Goal: Task Accomplishment & Management: Complete application form

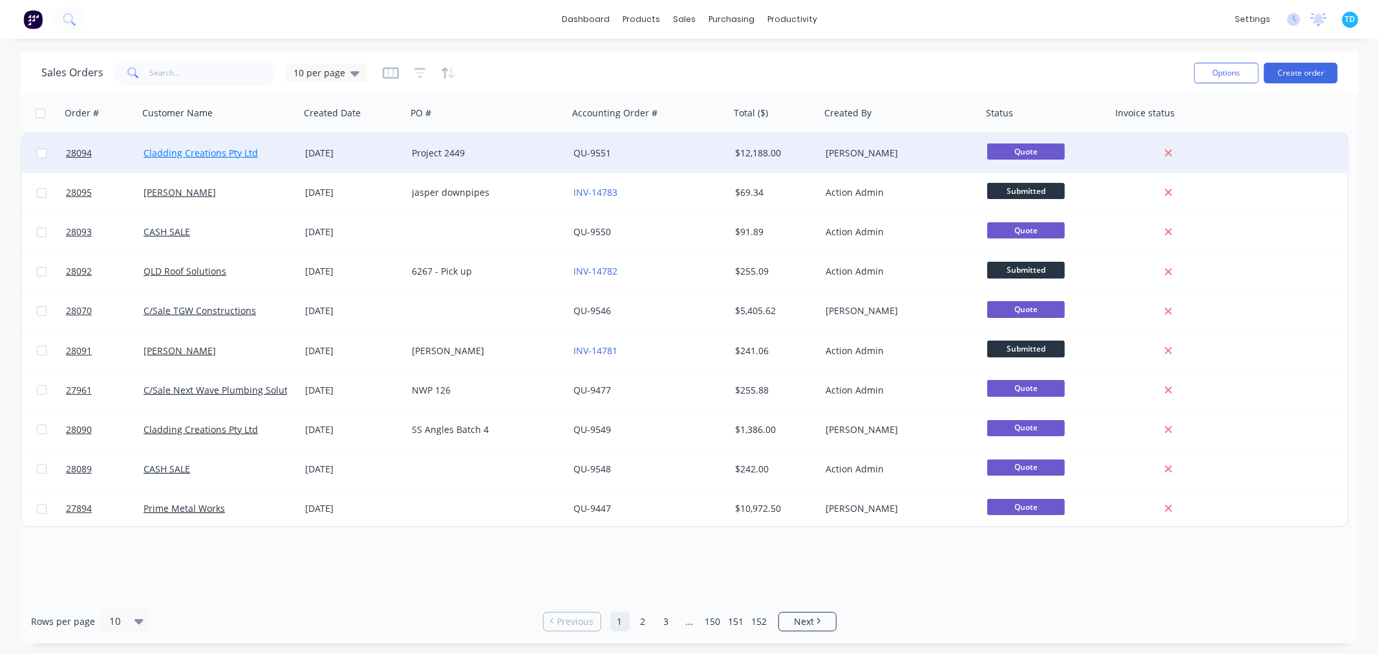
click at [233, 151] on link "Cladding Creations Pty Ltd" at bounding box center [201, 153] width 114 height 12
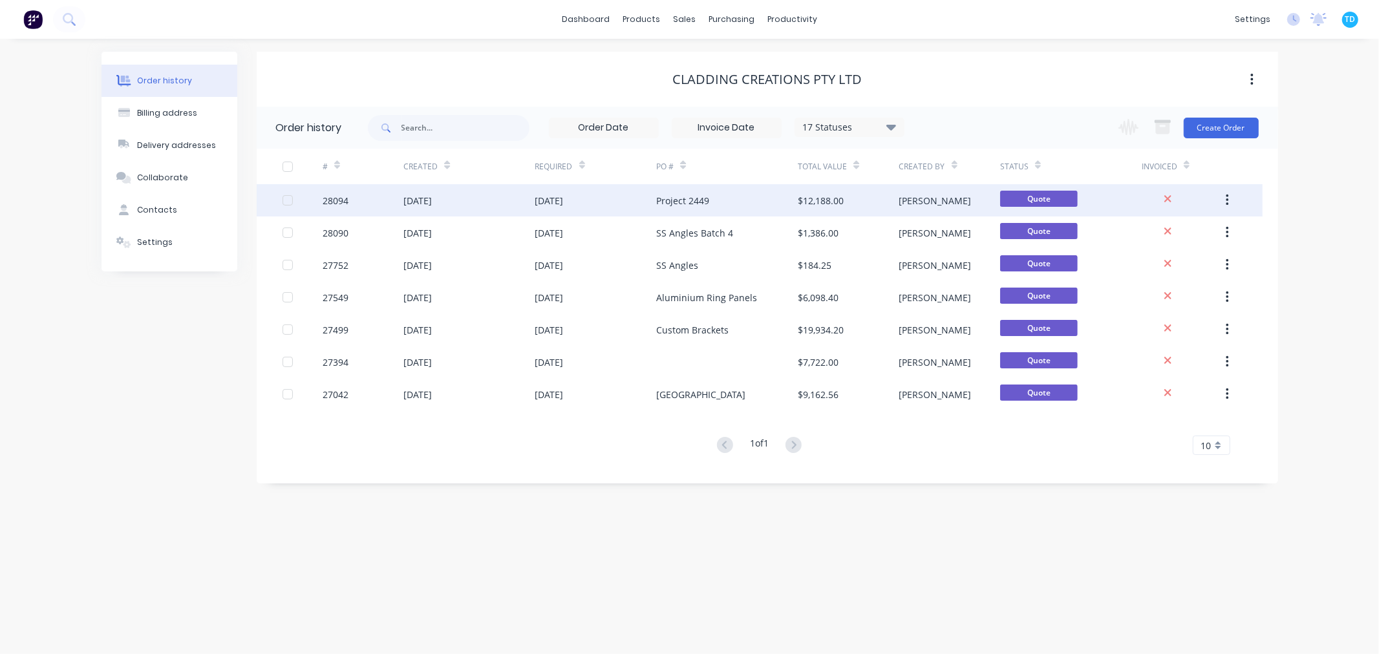
click at [634, 204] on div "[DATE]" at bounding box center [596, 200] width 122 height 32
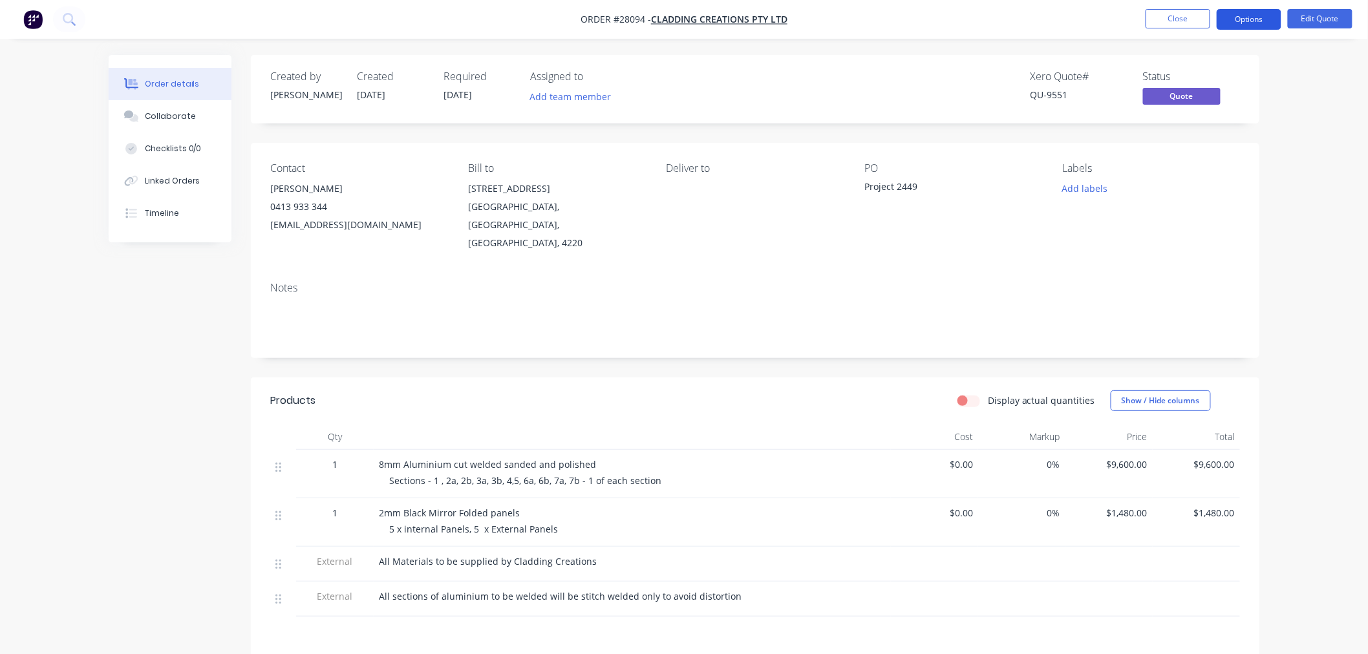
click at [1270, 15] on button "Options" at bounding box center [1249, 19] width 65 height 21
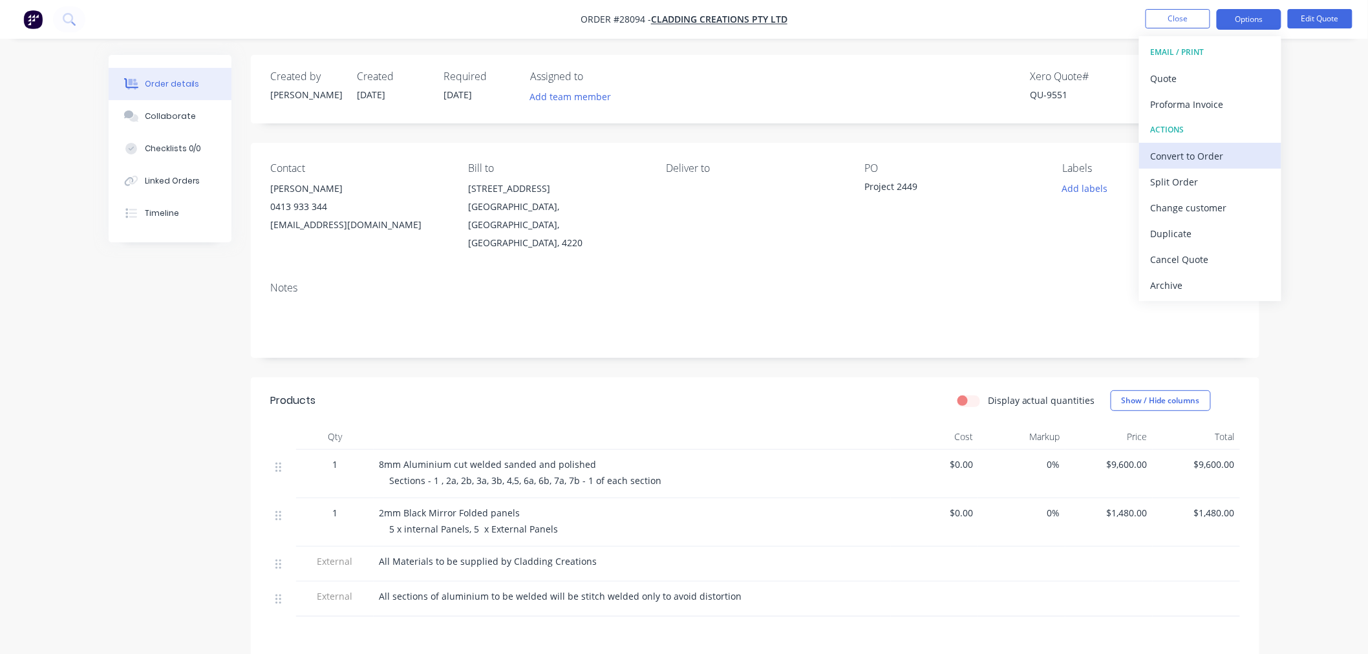
click at [1214, 156] on div "Convert to Order" at bounding box center [1210, 156] width 119 height 19
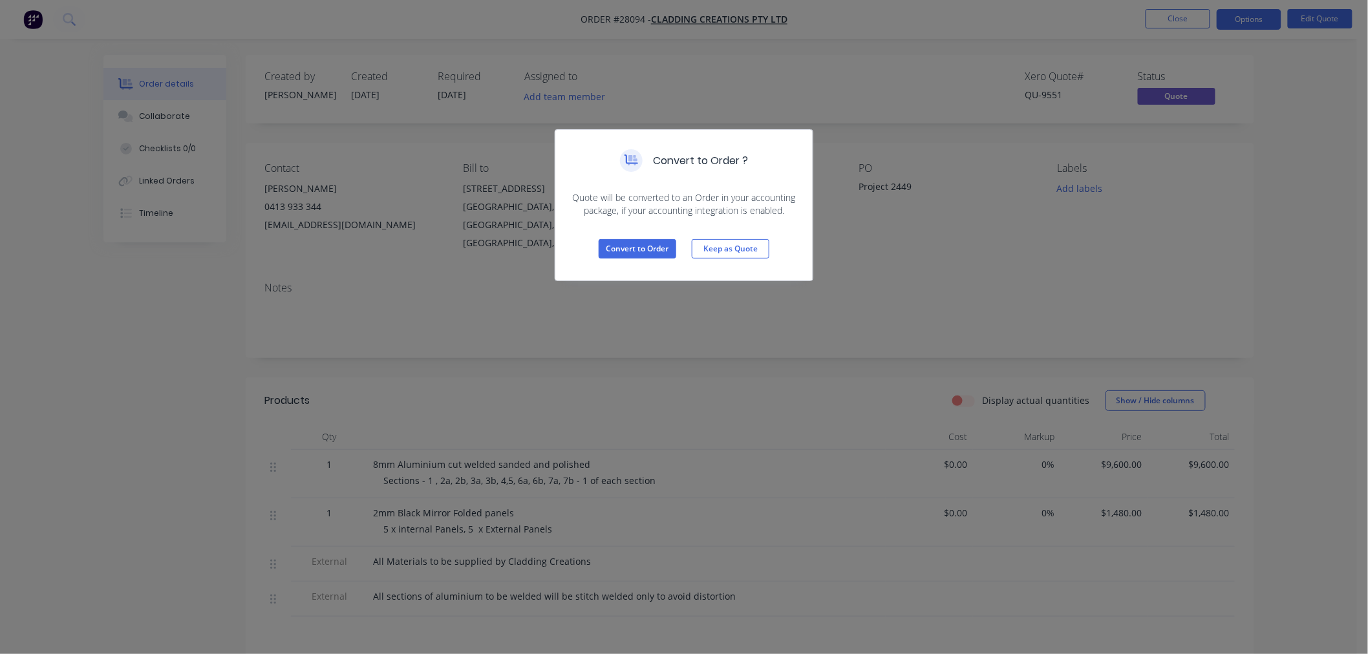
click at [642, 237] on div "Convert to Order Keep as Quote" at bounding box center [683, 248] width 257 height 63
click at [636, 244] on button "Convert to Order" at bounding box center [638, 248] width 78 height 19
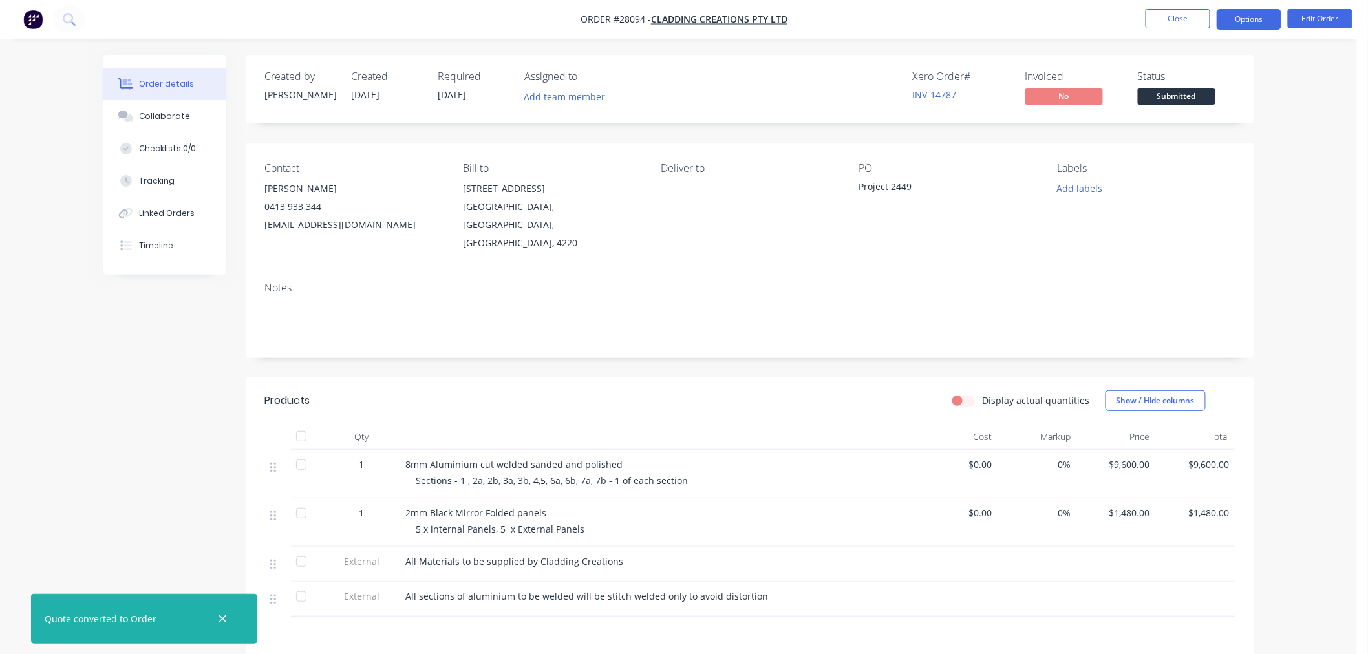
click at [1244, 27] on button "Options" at bounding box center [1249, 19] width 65 height 21
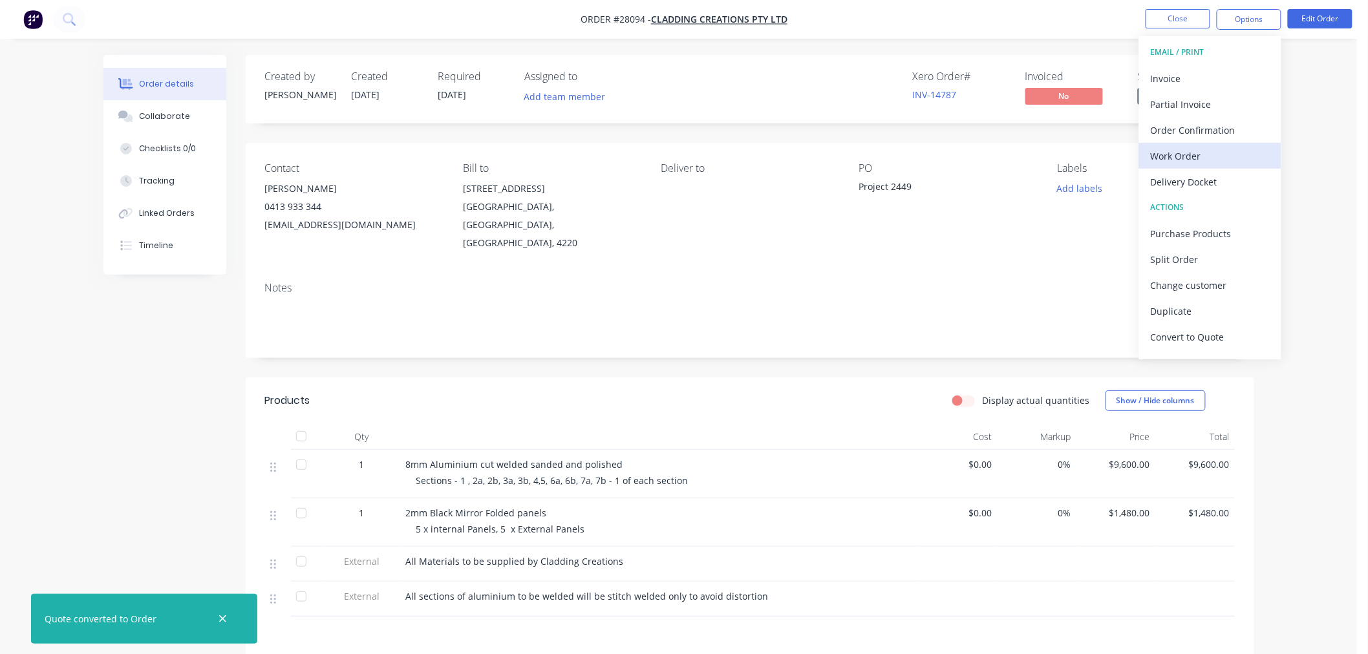
click at [1198, 151] on div "Work Order" at bounding box center [1210, 156] width 119 height 19
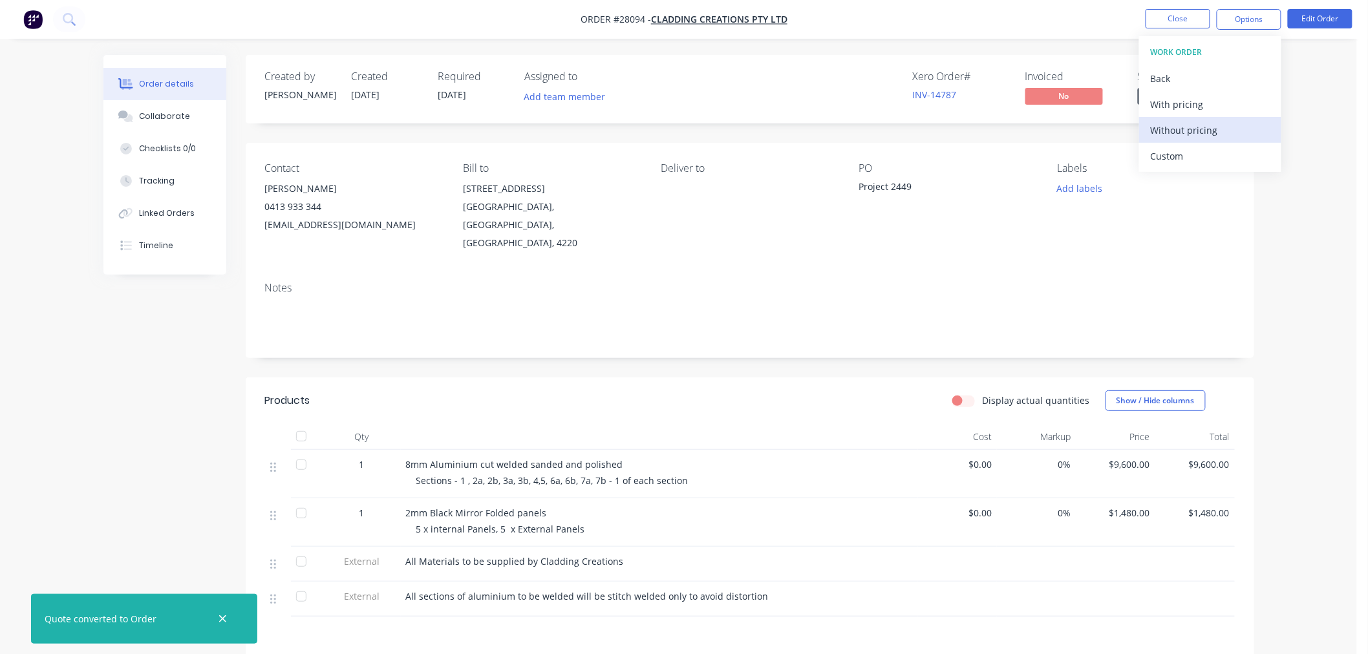
click at [1184, 126] on div "Without pricing" at bounding box center [1210, 130] width 119 height 19
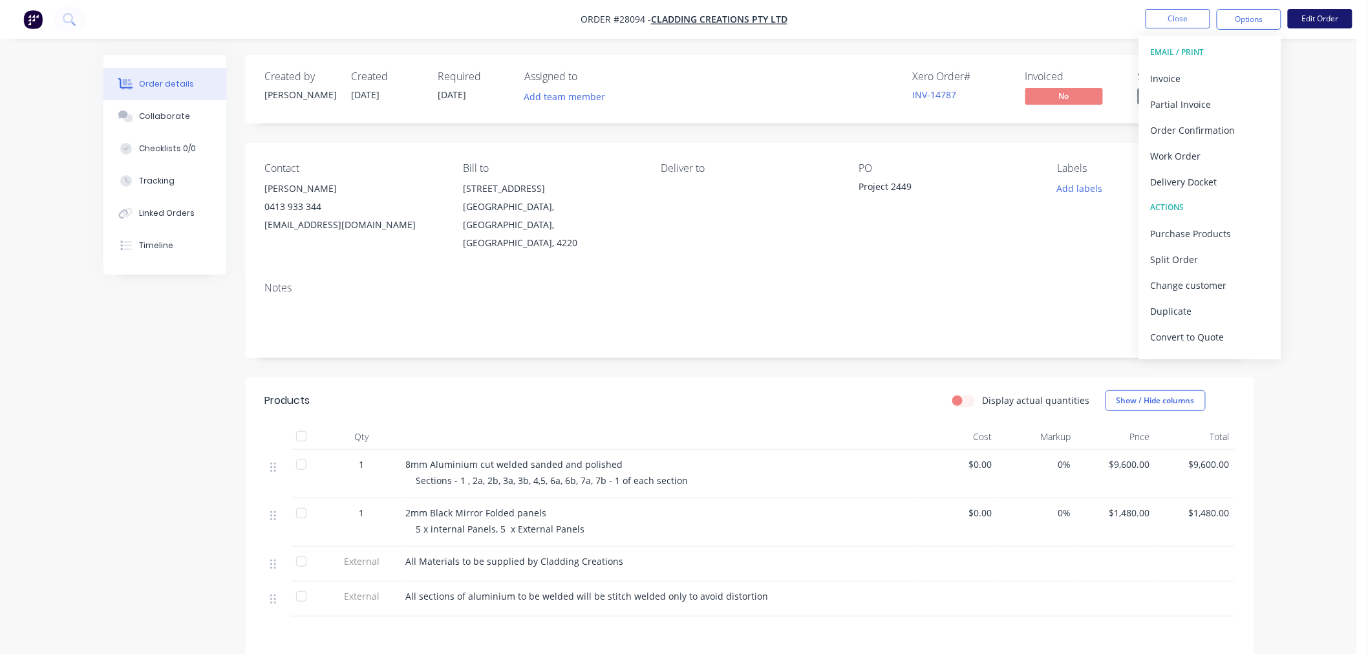
click at [1318, 18] on button "Edit Order" at bounding box center [1320, 18] width 65 height 19
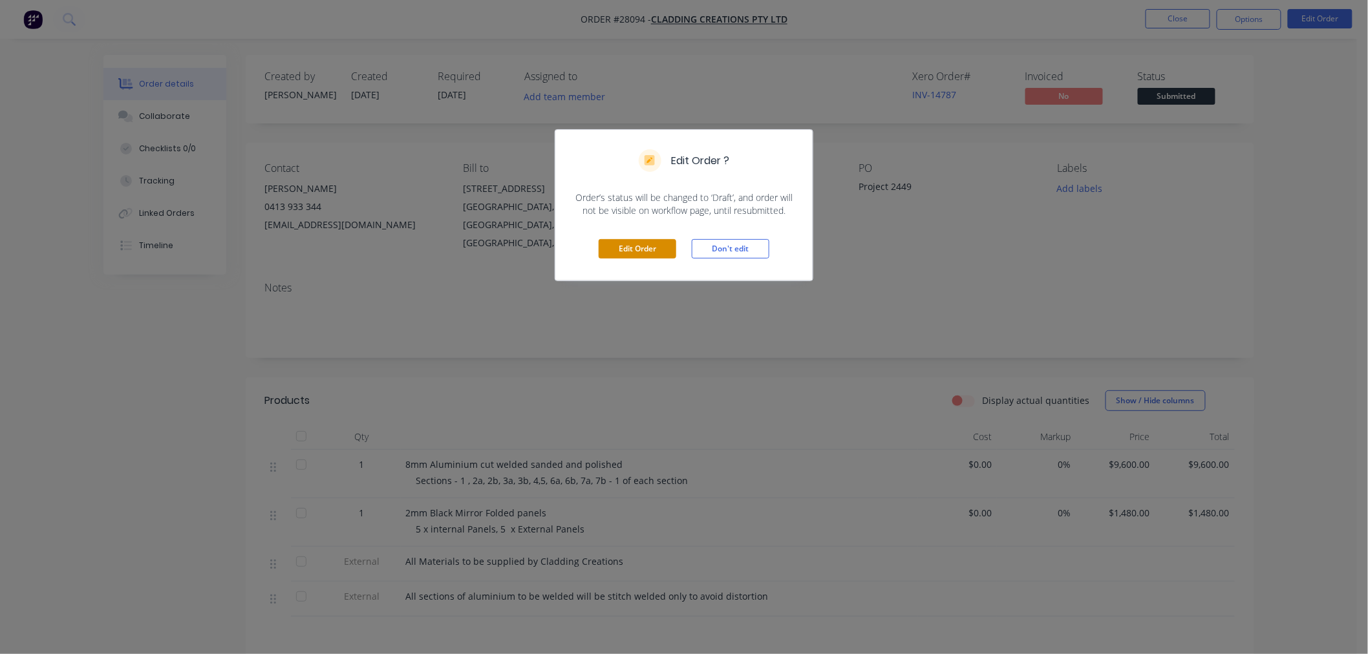
click at [658, 248] on button "Edit Order" at bounding box center [638, 248] width 78 height 19
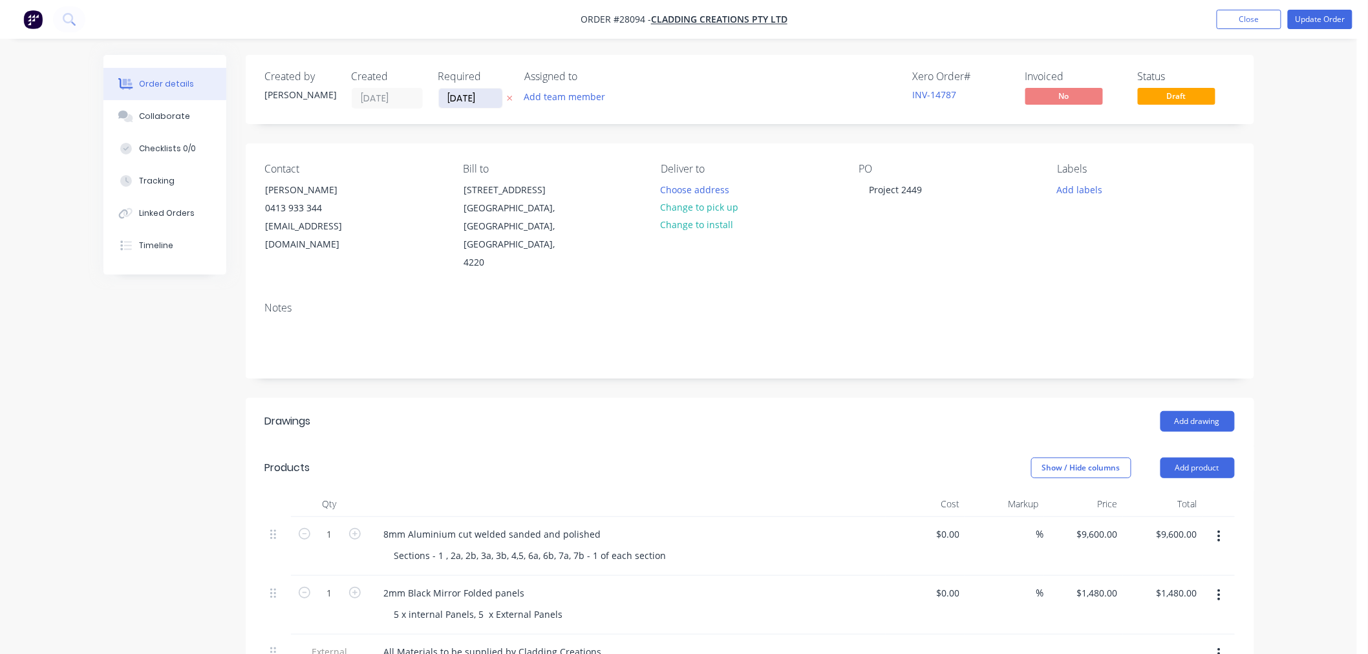
click at [457, 92] on input "[DATE]" at bounding box center [470, 98] width 63 height 19
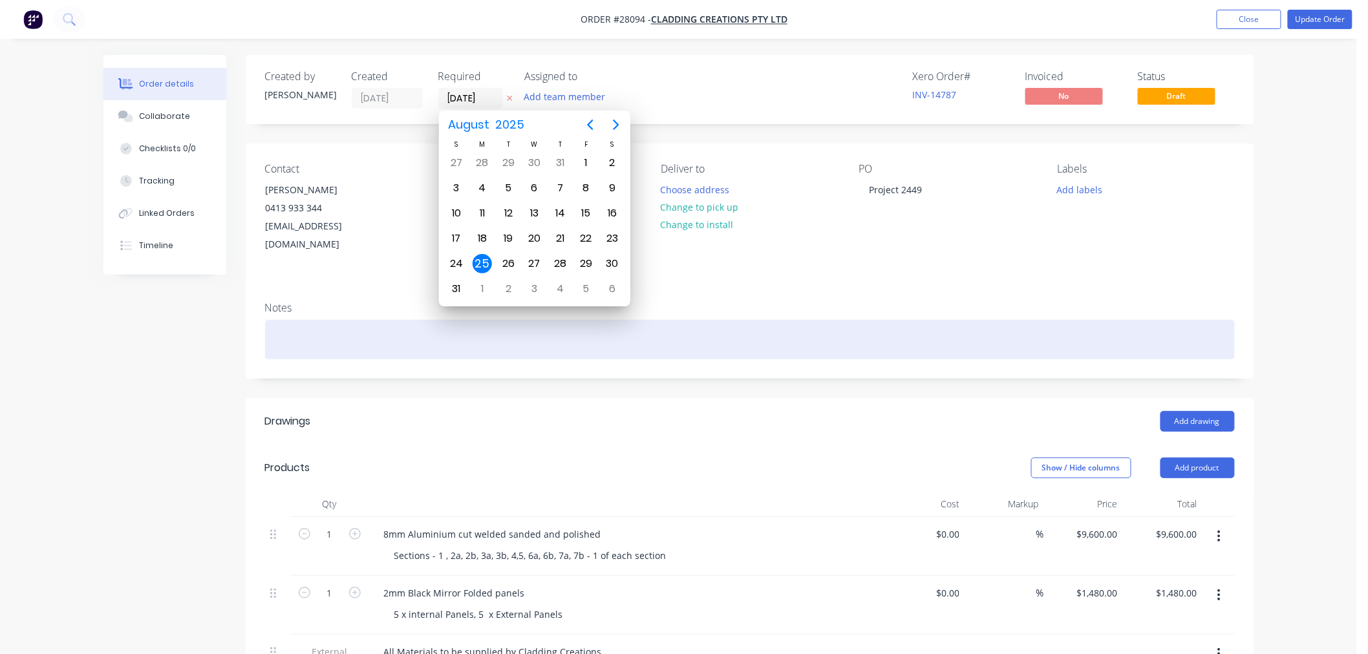
type input "[DATE]"
click at [679, 320] on div at bounding box center [750, 339] width 970 height 39
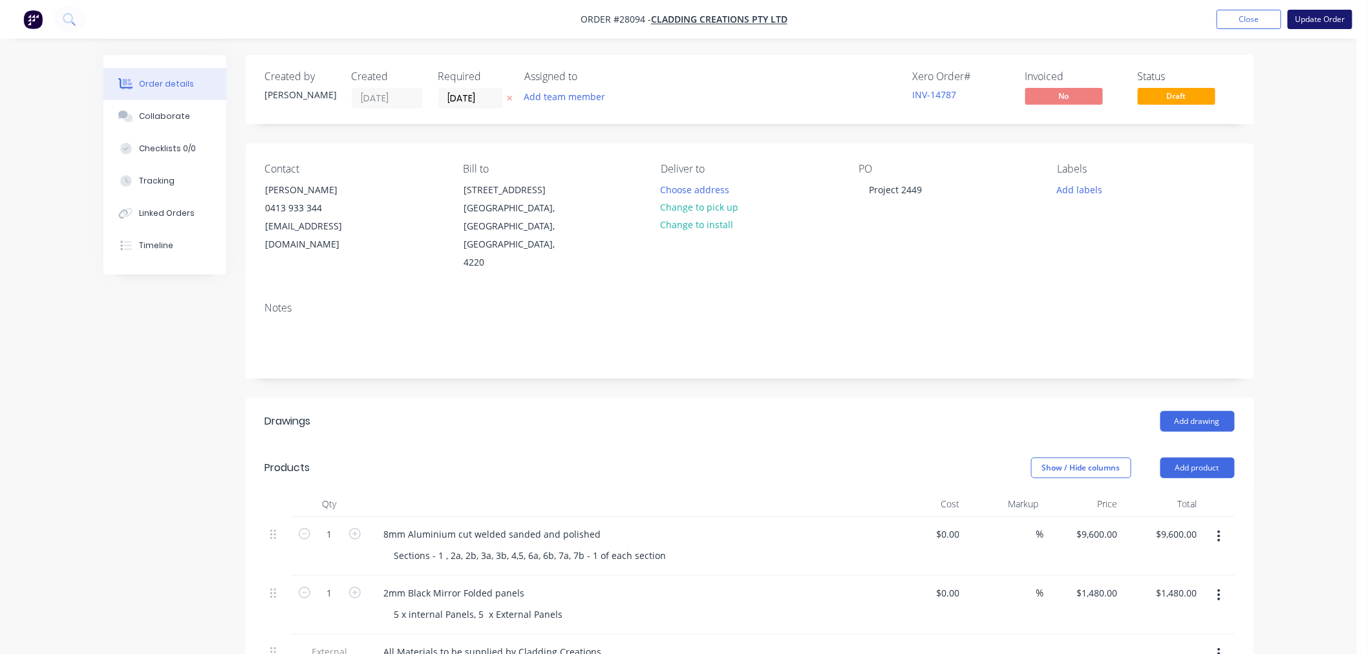
click at [1334, 20] on button "Update Order" at bounding box center [1320, 19] width 65 height 19
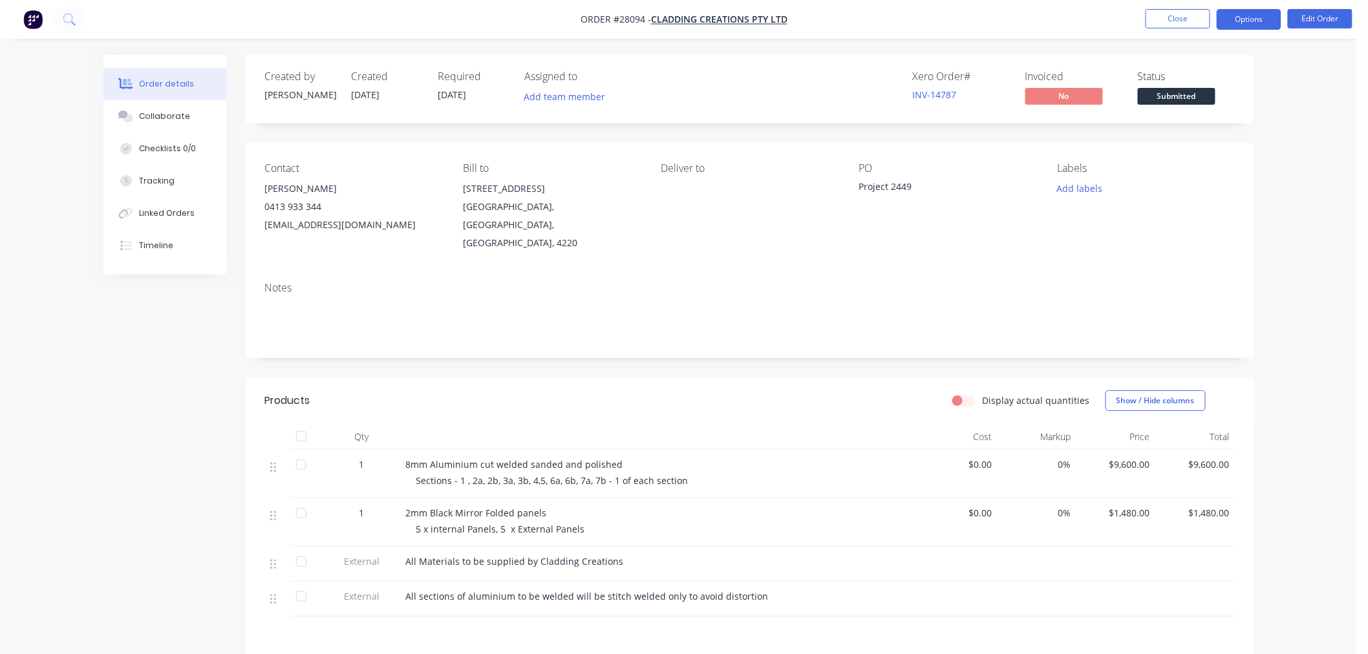
click at [1252, 20] on button "Options" at bounding box center [1249, 19] width 65 height 21
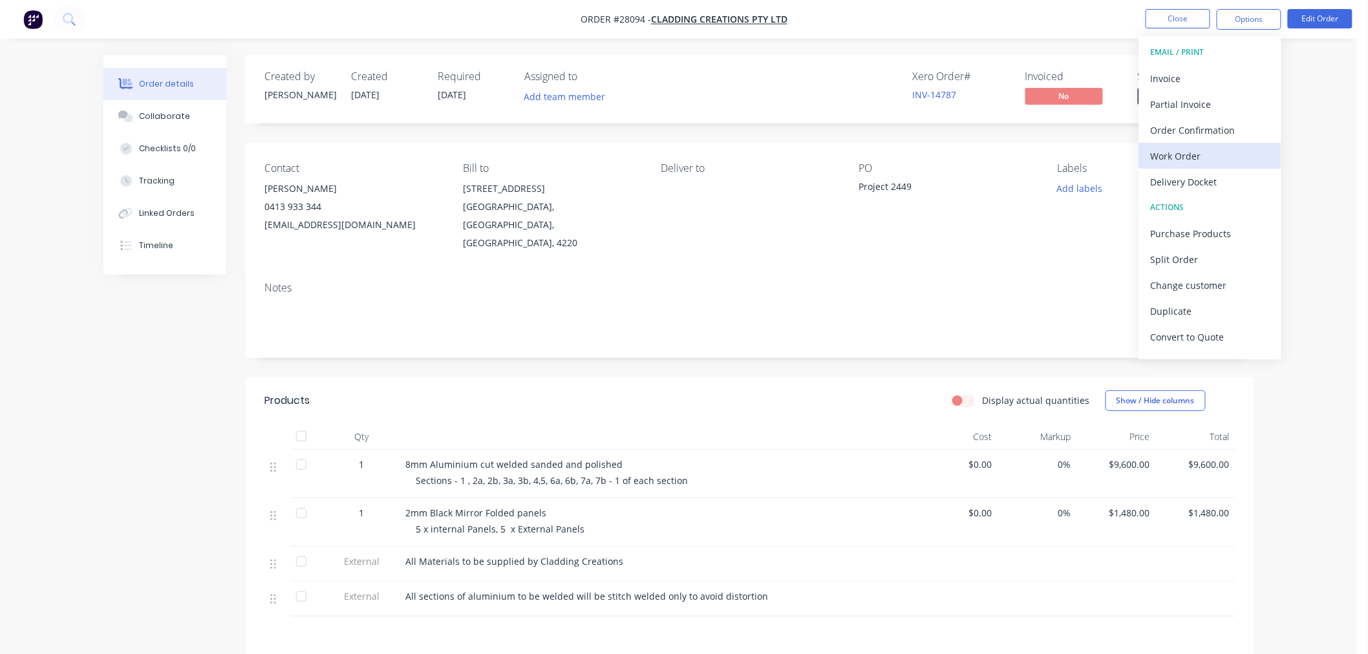
click at [1205, 151] on div "Work Order" at bounding box center [1210, 156] width 119 height 19
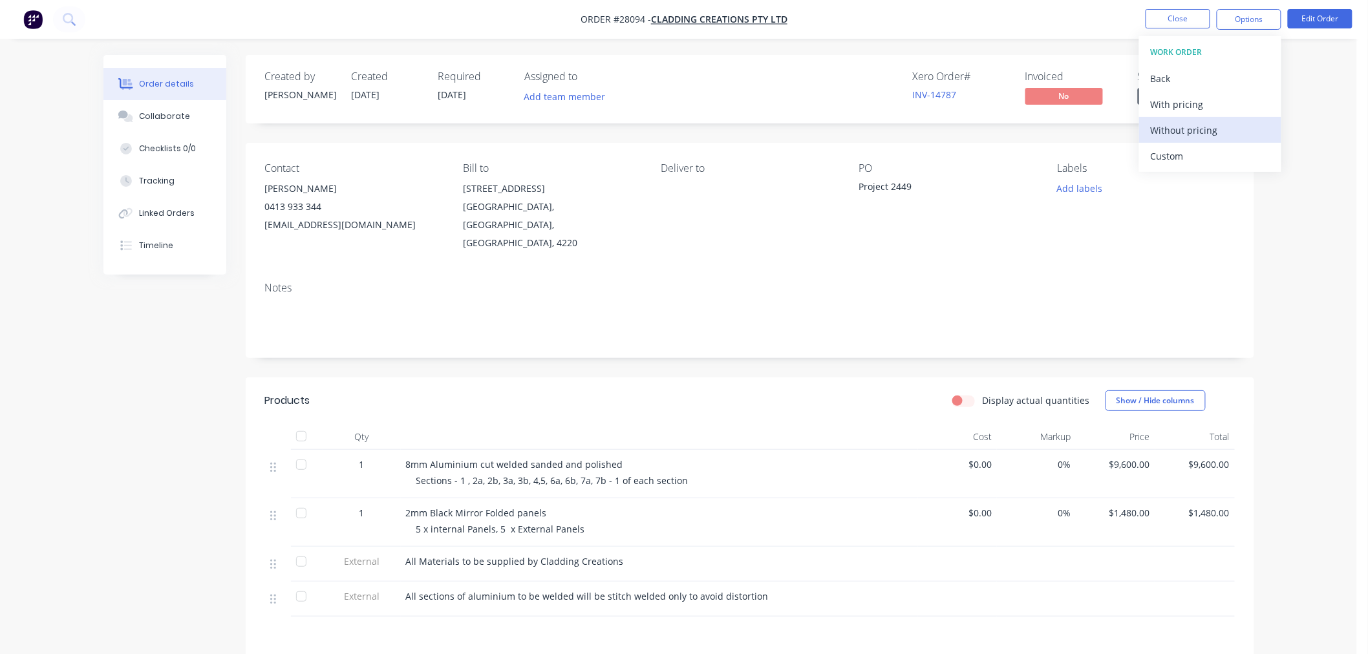
click at [1203, 131] on div "Without pricing" at bounding box center [1210, 130] width 119 height 19
click at [147, 419] on div "Created by [PERSON_NAME] Created [DATE] Required [DATE] Assigned to Add team me…" at bounding box center [678, 451] width 1151 height 792
click at [1177, 13] on button "Close" at bounding box center [1178, 18] width 65 height 19
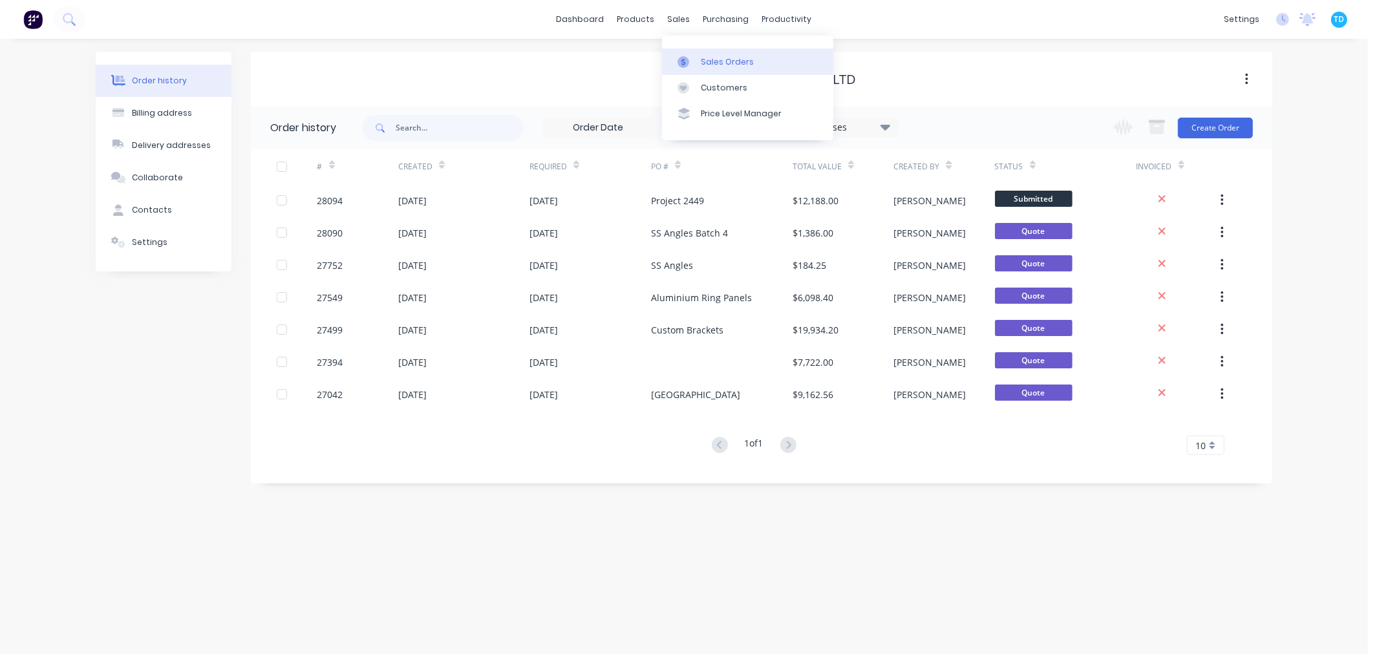
click at [707, 50] on link "Sales Orders" at bounding box center [747, 62] width 171 height 26
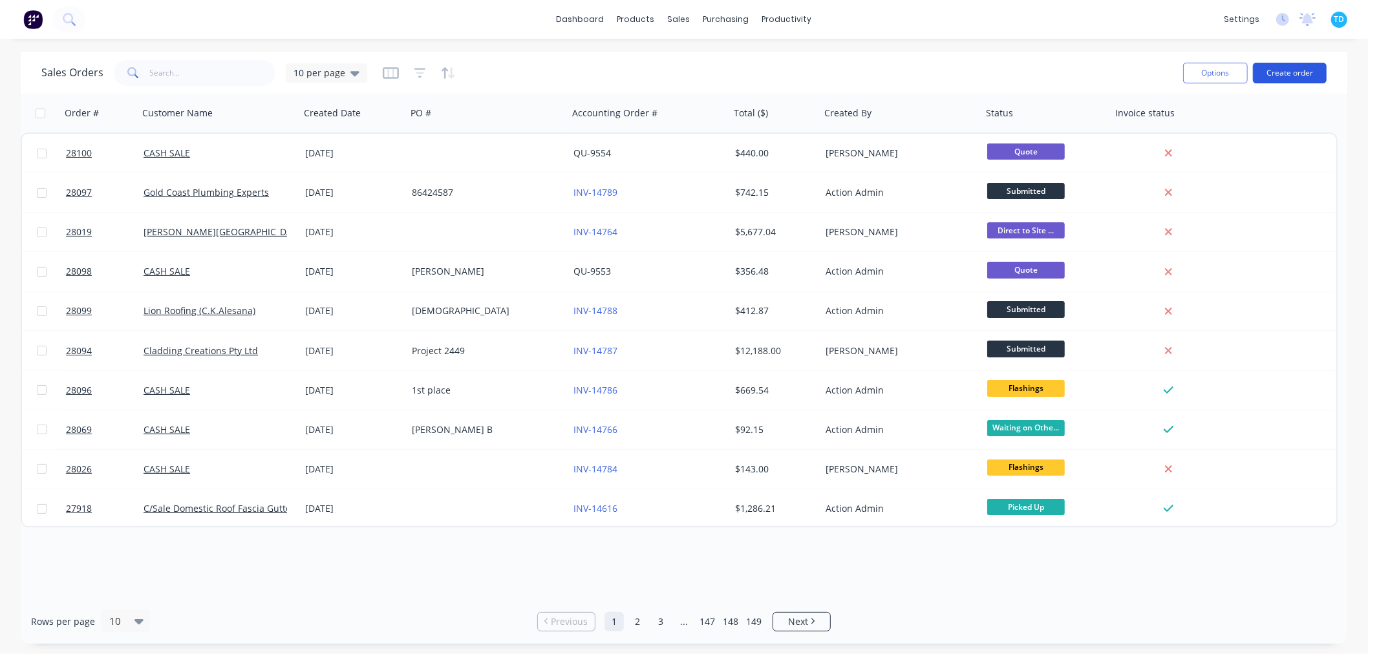
click at [1303, 73] on button "Create order" at bounding box center [1290, 73] width 74 height 21
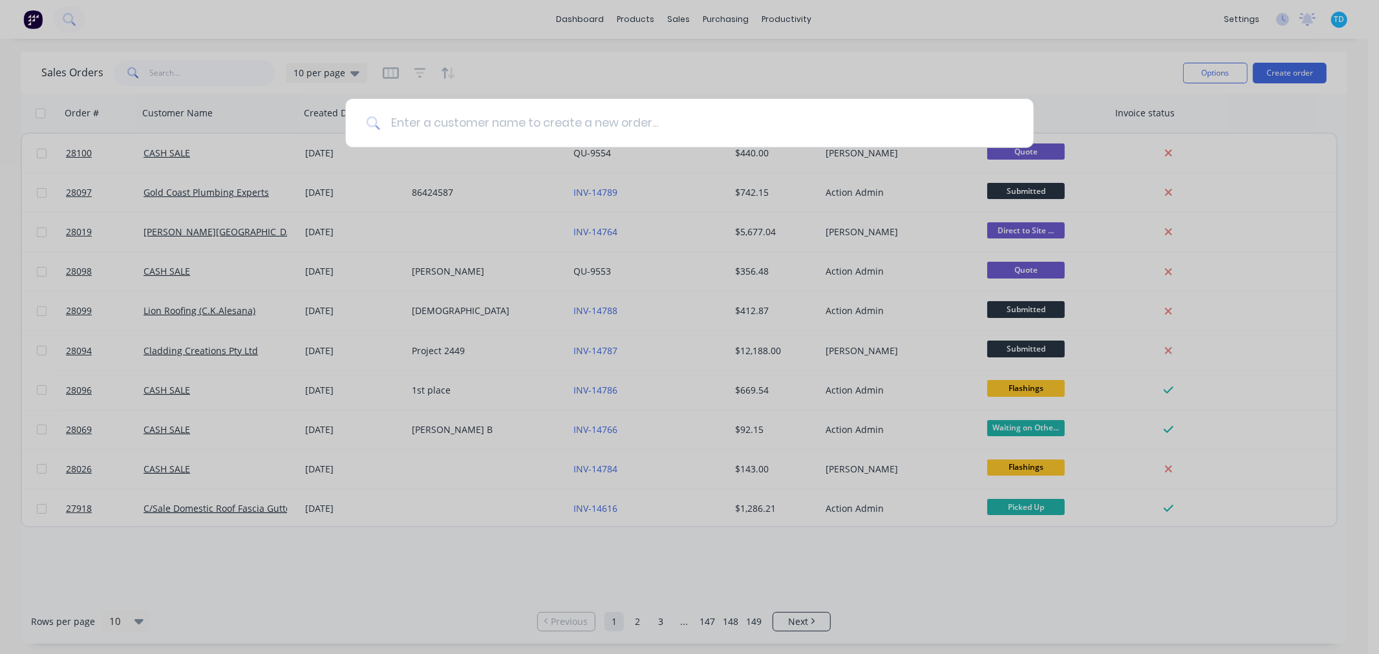
click at [486, 130] on input at bounding box center [696, 123] width 633 height 49
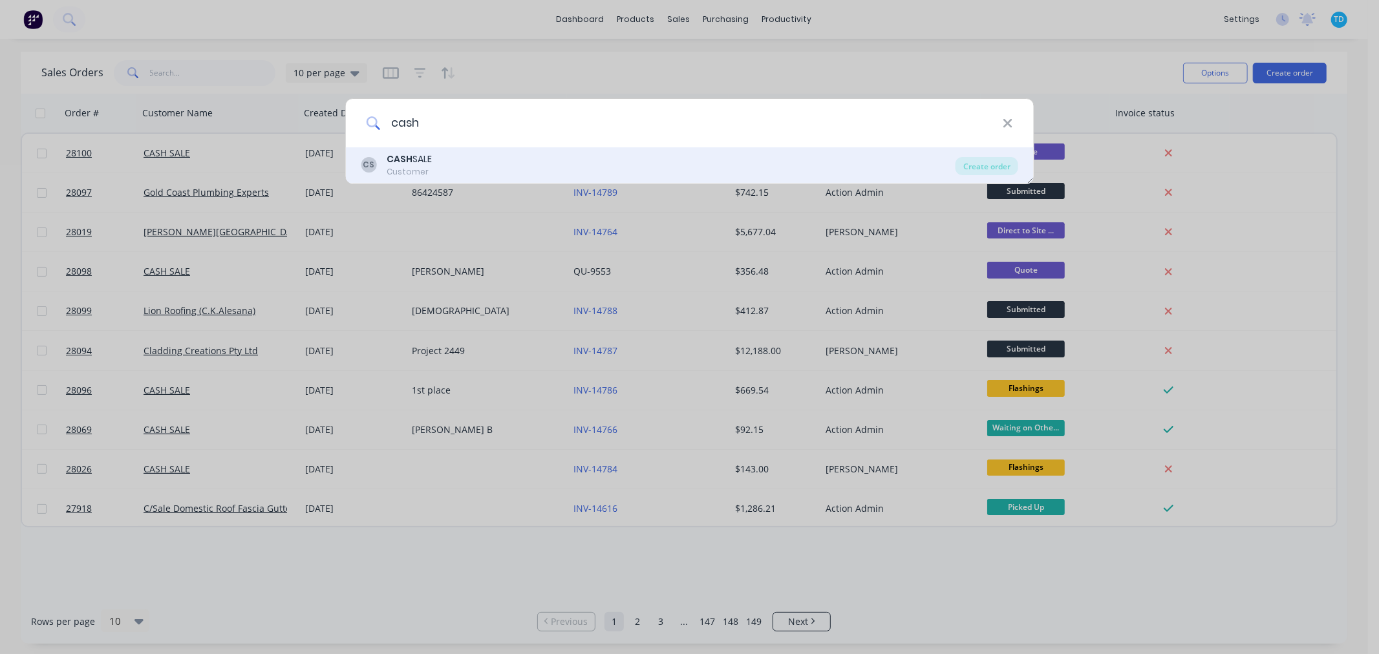
type input "cash"
click at [454, 156] on div "CS CASH SALE Customer" at bounding box center [658, 165] width 595 height 25
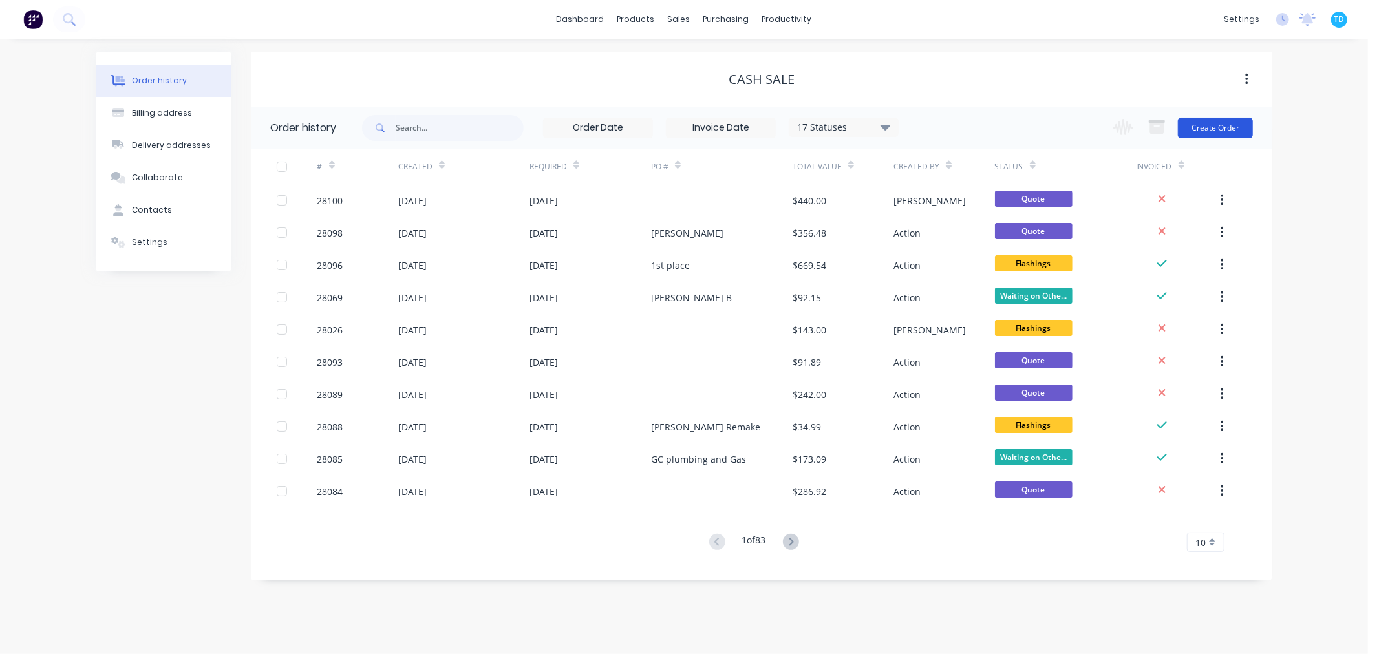
click at [1245, 119] on button "Create Order" at bounding box center [1215, 128] width 75 height 21
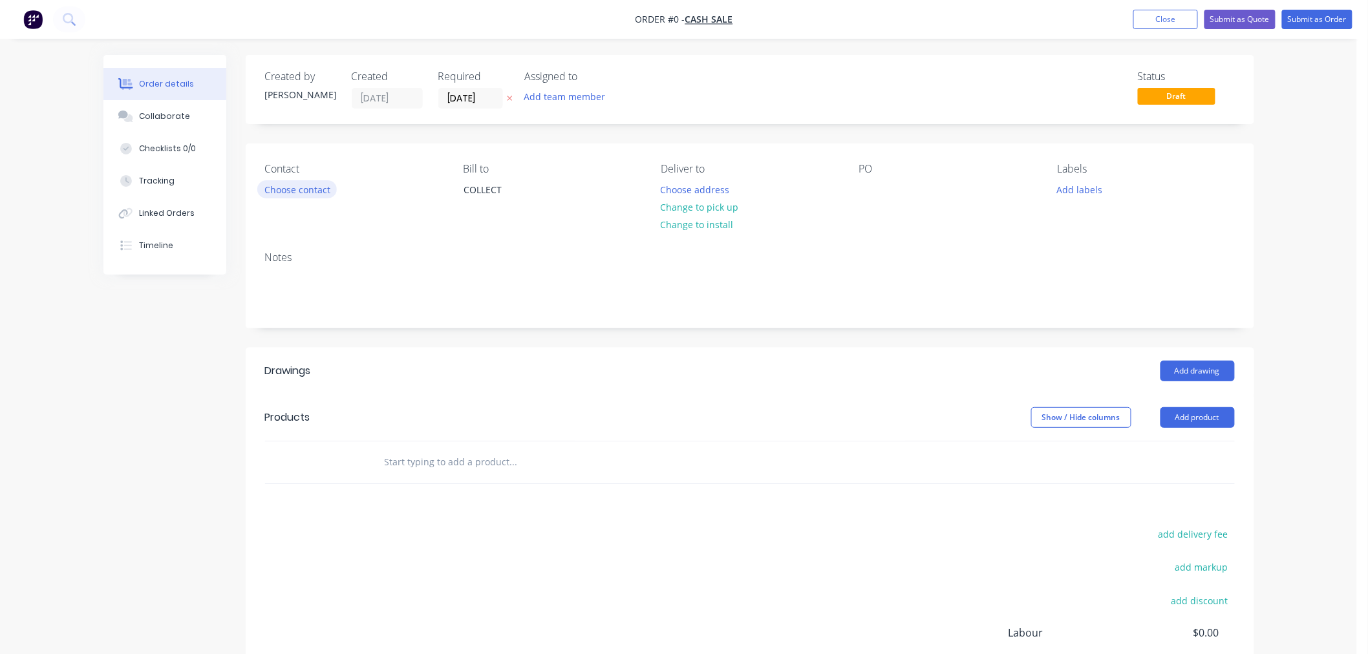
click at [307, 189] on button "Choose contact" at bounding box center [297, 188] width 80 height 17
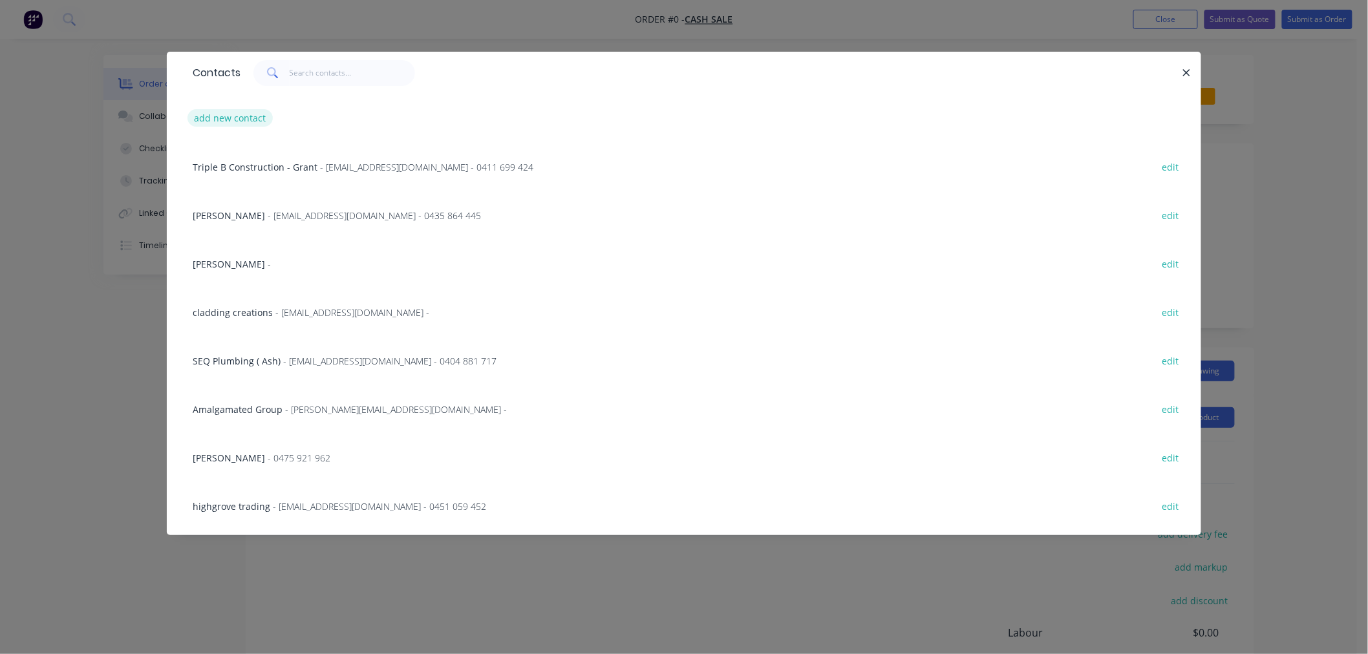
click at [235, 117] on button "add new contact" at bounding box center [230, 117] width 85 height 17
select select "AU"
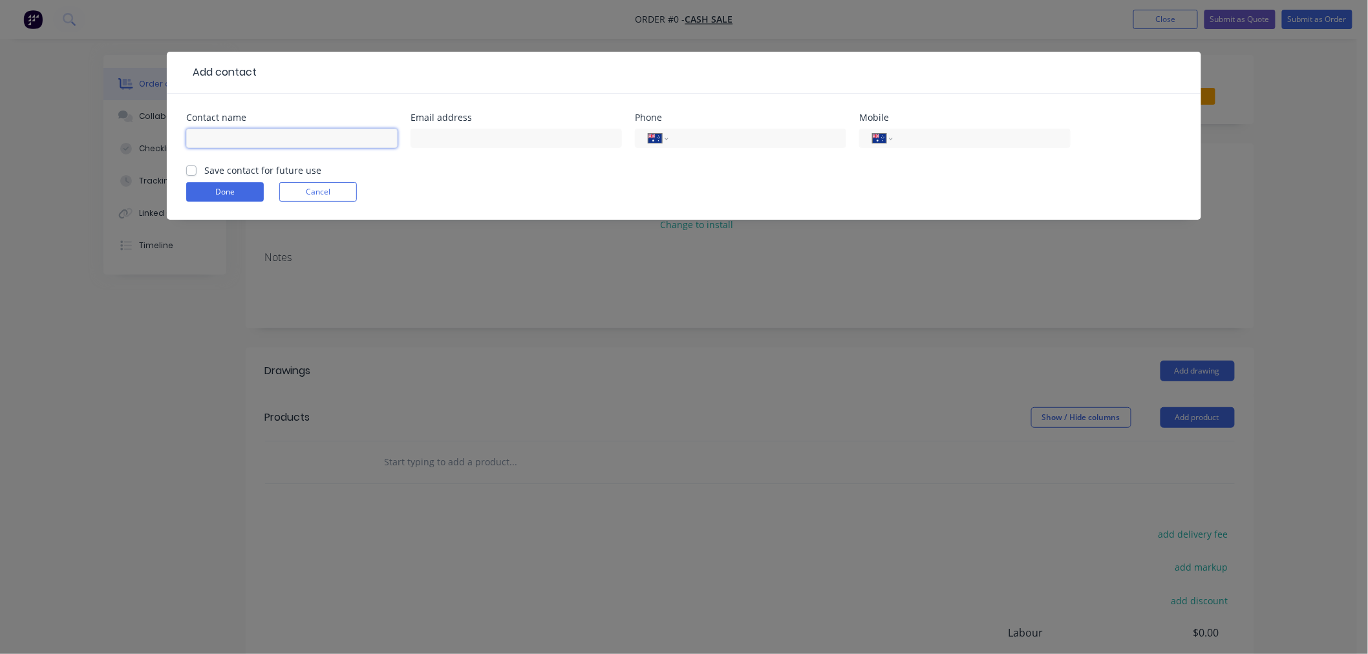
click at [234, 134] on input "text" at bounding box center [291, 138] width 211 height 19
type input "[PERSON_NAME]"
click at [455, 140] on input "text" at bounding box center [516, 138] width 211 height 19
type input "[PERSON_NAME]"
click at [917, 138] on input "tel" at bounding box center [979, 138] width 155 height 15
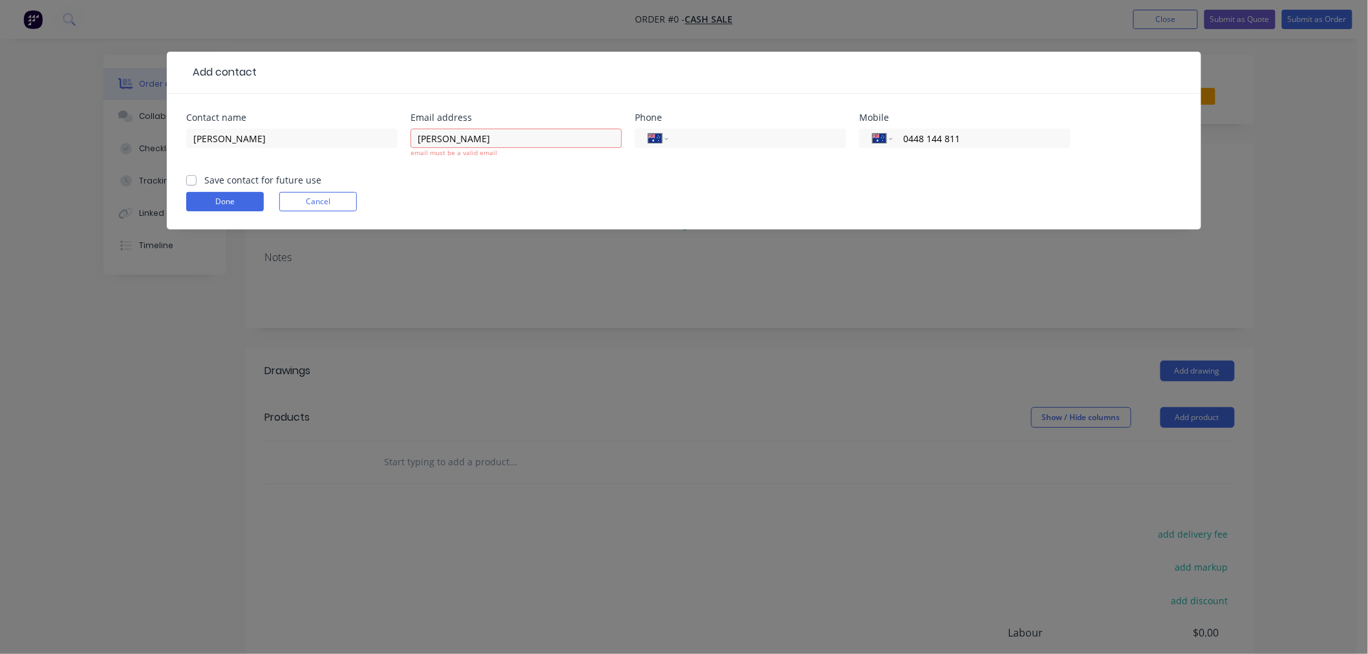
type input "0448 144 811"
click at [894, 211] on form "Contact name [PERSON_NAME] Email address [PERSON_NAME]@novecosurfaces email mus…" at bounding box center [684, 171] width 996 height 116
click at [531, 140] on input "[PERSON_NAME]" at bounding box center [516, 138] width 211 height 19
type input "[PERSON_NAME][EMAIL_ADDRESS][DOMAIN_NAME]"
click at [559, 236] on div "Add contact Contact name [PERSON_NAME] Email address [PERSON_NAME][EMAIL_ADDRES…" at bounding box center [684, 150] width 1035 height 197
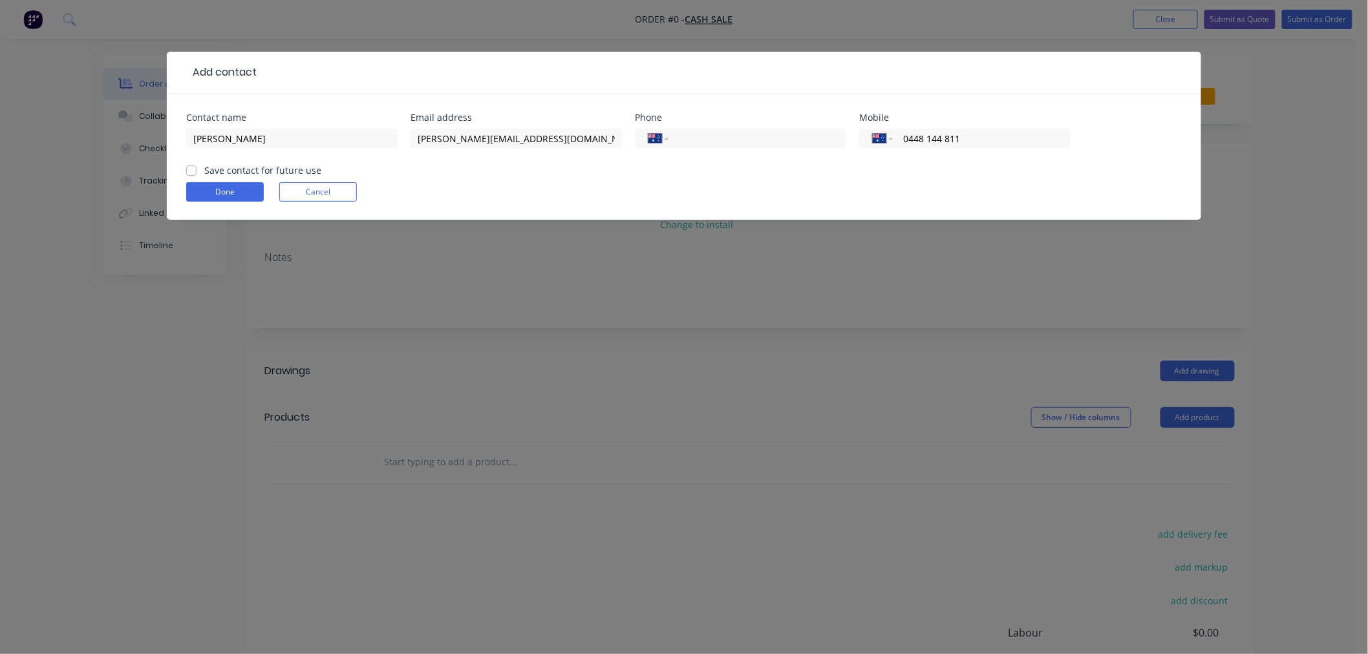
click at [210, 171] on label "Save contact for future use" at bounding box center [262, 171] width 117 height 14
click at [197, 171] on input "Save contact for future use" at bounding box center [191, 170] width 10 height 12
checkbox input "true"
click at [215, 188] on button "Done" at bounding box center [225, 191] width 78 height 19
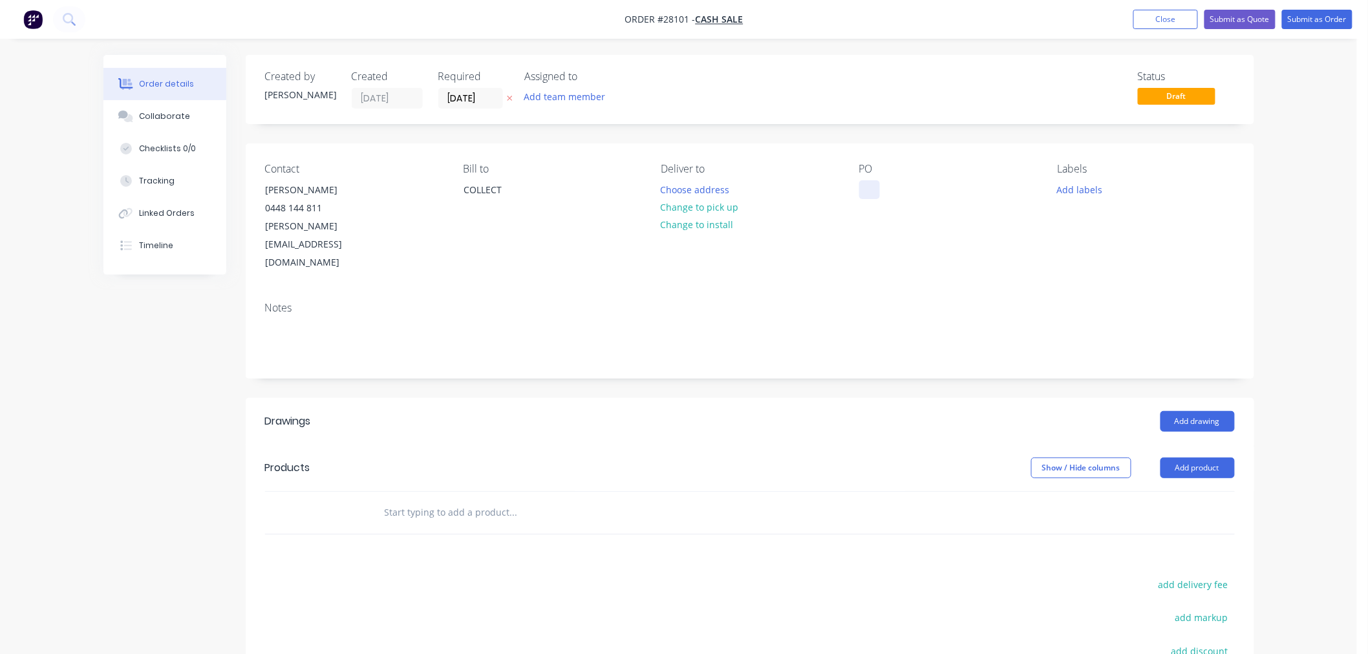
click at [876, 189] on div at bounding box center [869, 189] width 21 height 19
click at [904, 189] on div "Steel Mpould Plates" at bounding box center [912, 189] width 107 height 19
click at [923, 249] on div "Contact [PERSON_NAME] [PHONE_NUMBER] [PERSON_NAME][EMAIL_ADDRESS][DOMAIN_NAME] …" at bounding box center [750, 218] width 1009 height 148
click at [1187, 458] on button "Add product" at bounding box center [1198, 468] width 74 height 21
click at [1167, 517] on div "Basic product" at bounding box center [1174, 526] width 100 height 19
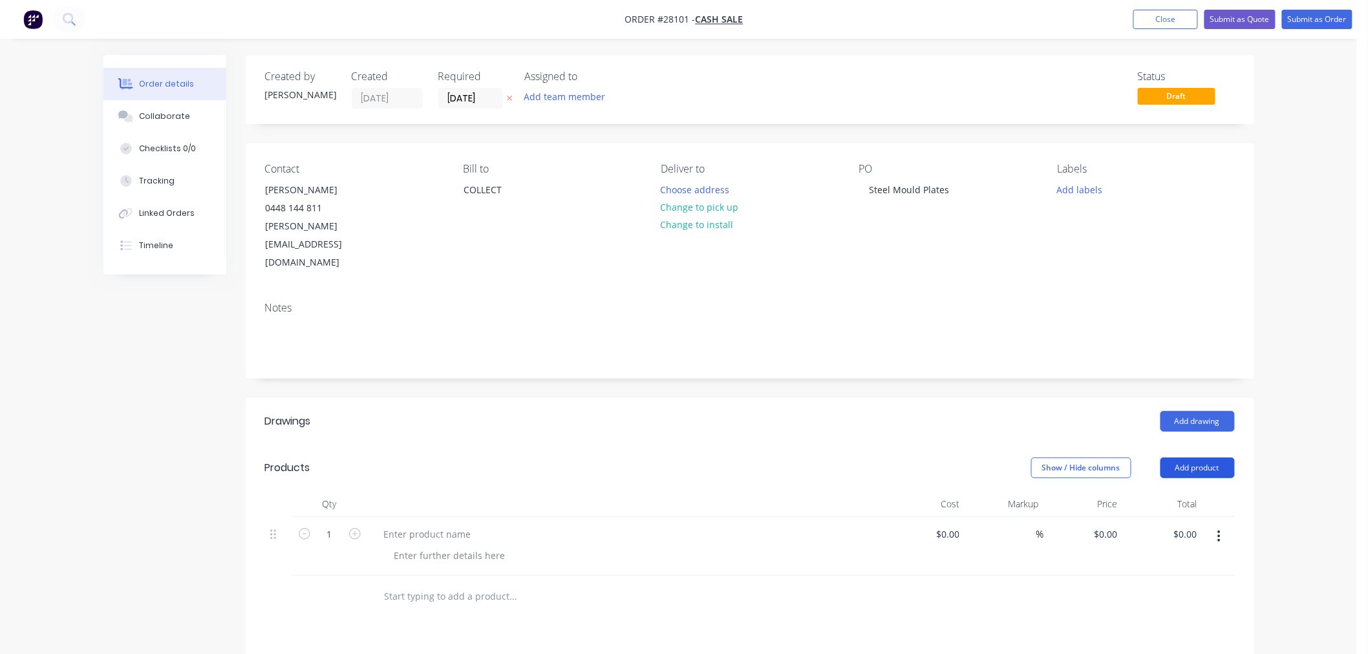
click at [1213, 458] on button "Add product" at bounding box center [1198, 468] width 74 height 21
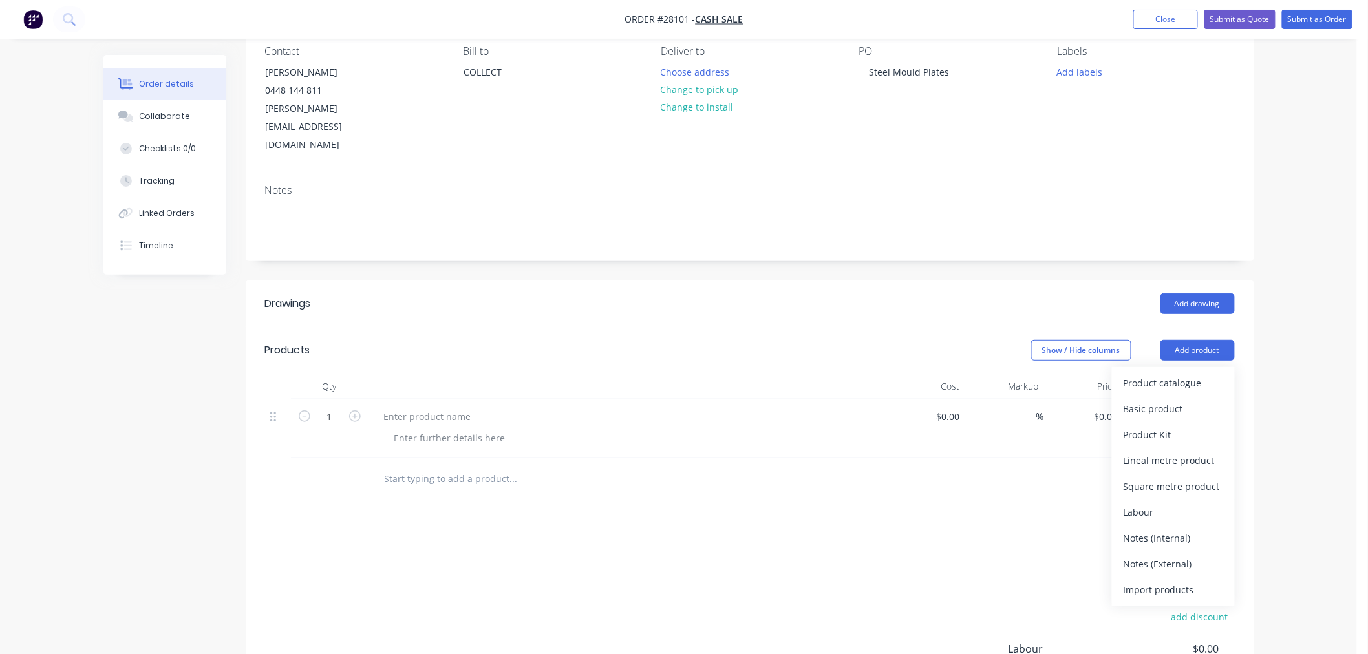
scroll to position [257, 0]
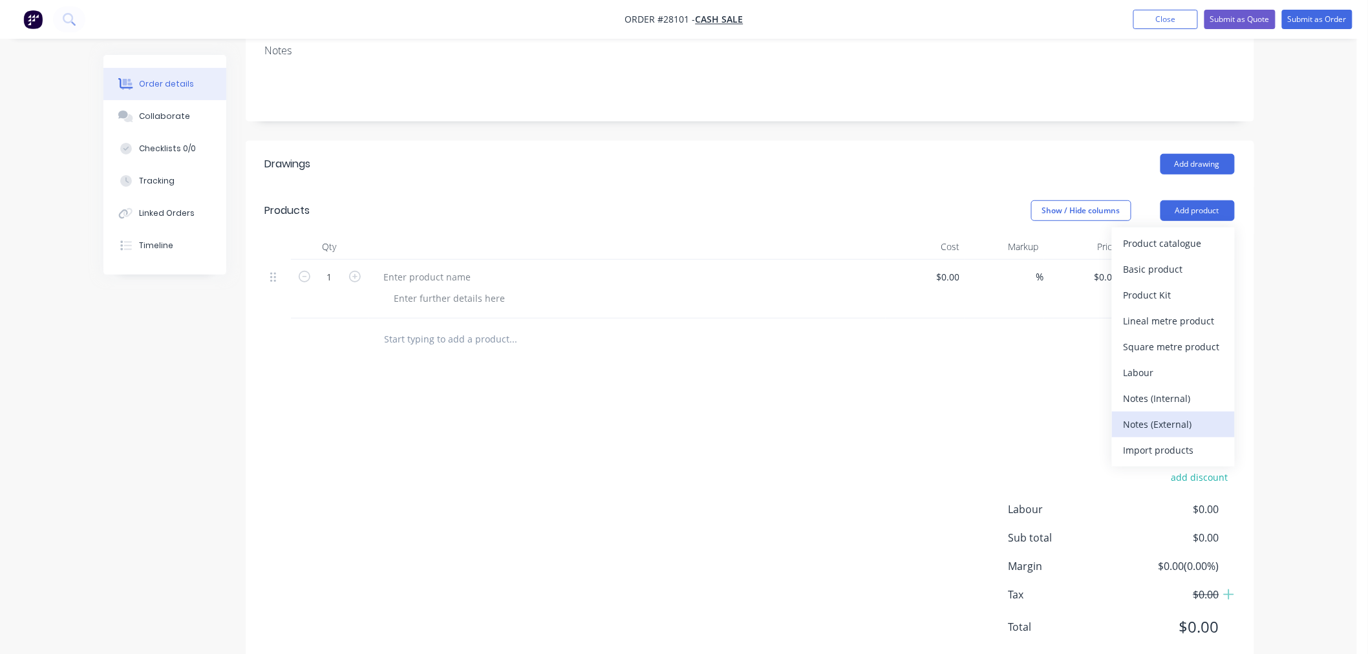
click at [1158, 415] on div "Notes (External)" at bounding box center [1174, 424] width 100 height 19
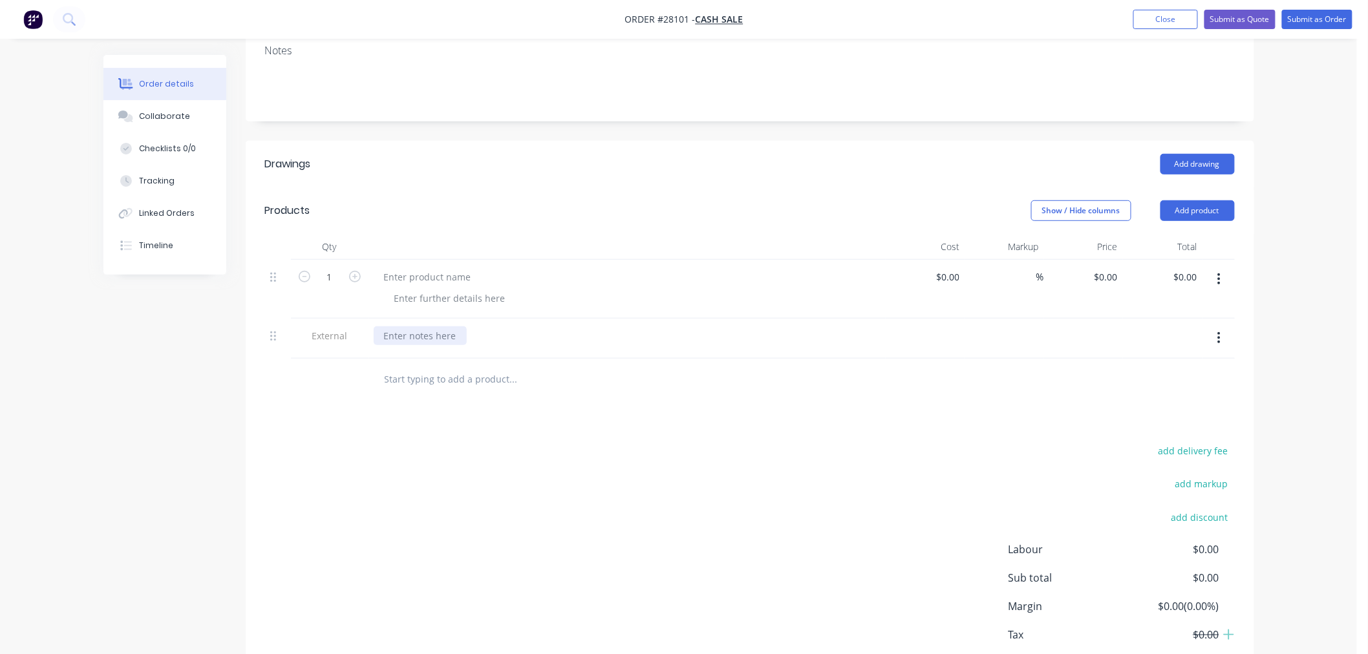
click at [418, 327] on div at bounding box center [420, 336] width 93 height 19
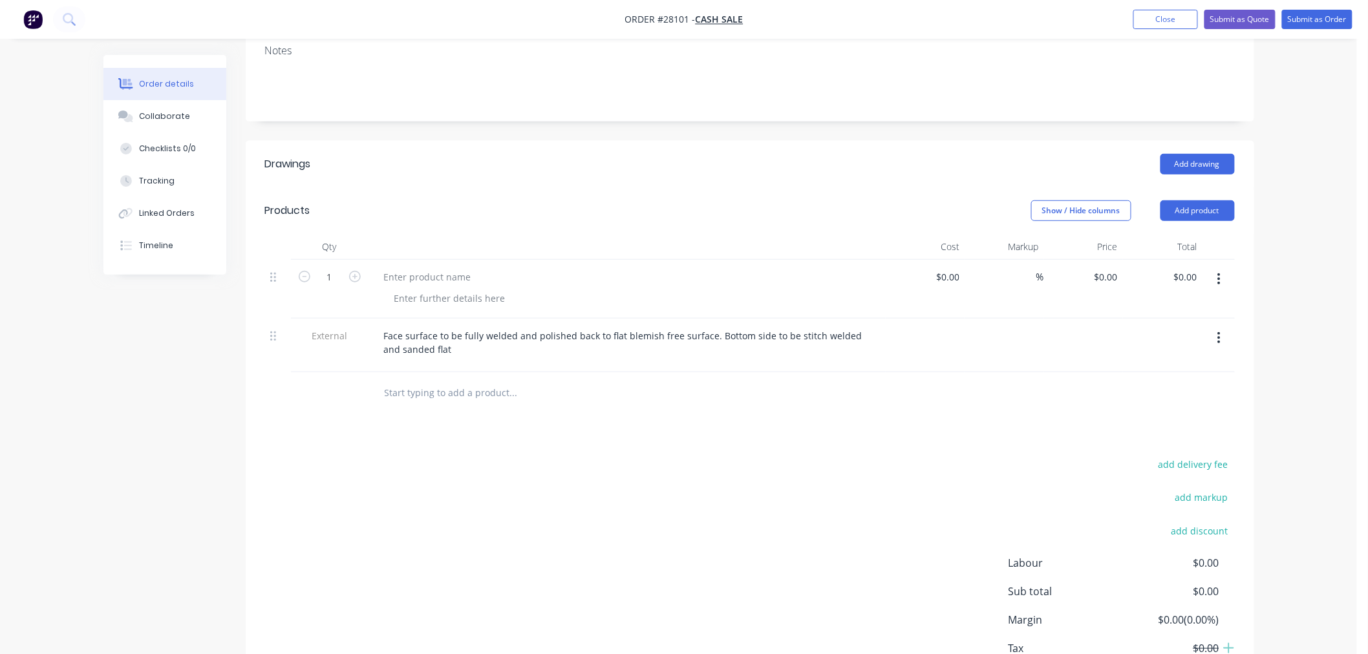
click at [663, 456] on div "add delivery fee add markup add discount Labour $0.00 Sub total $0.00 Margin $0…" at bounding box center [750, 581] width 970 height 250
click at [1223, 200] on button "Add product" at bounding box center [1198, 210] width 74 height 21
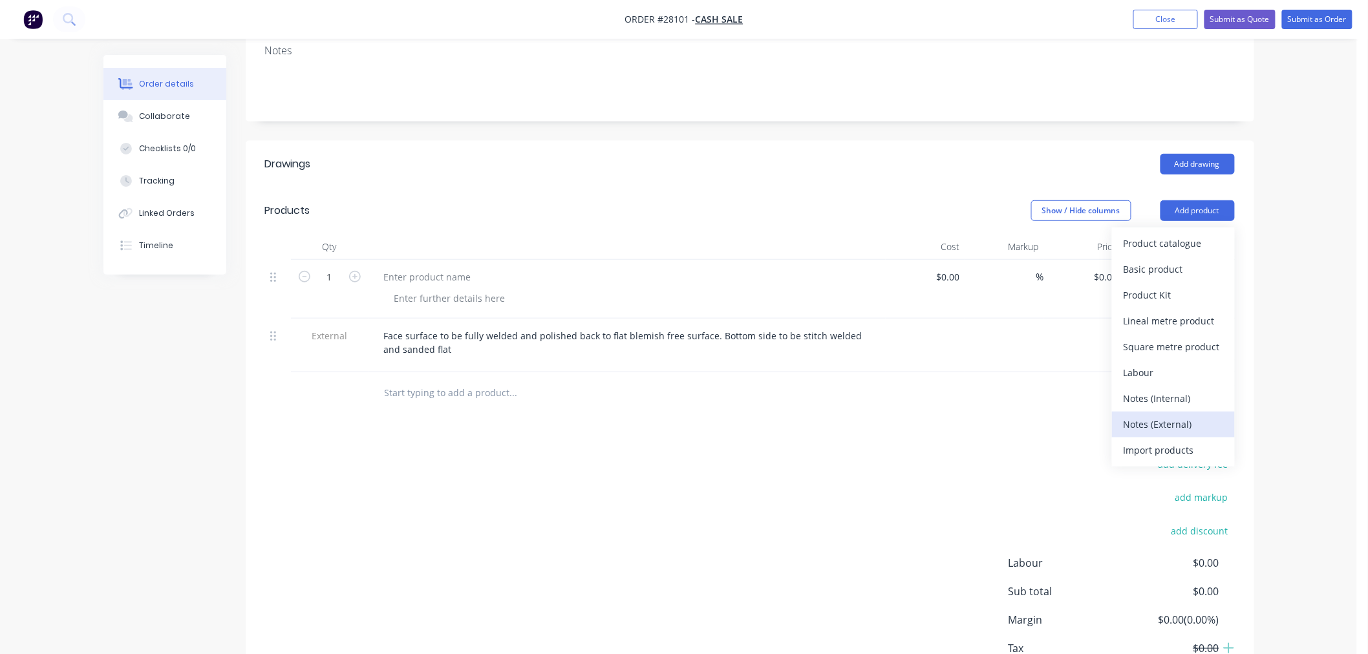
click at [1155, 415] on div "Notes (External)" at bounding box center [1174, 424] width 100 height 19
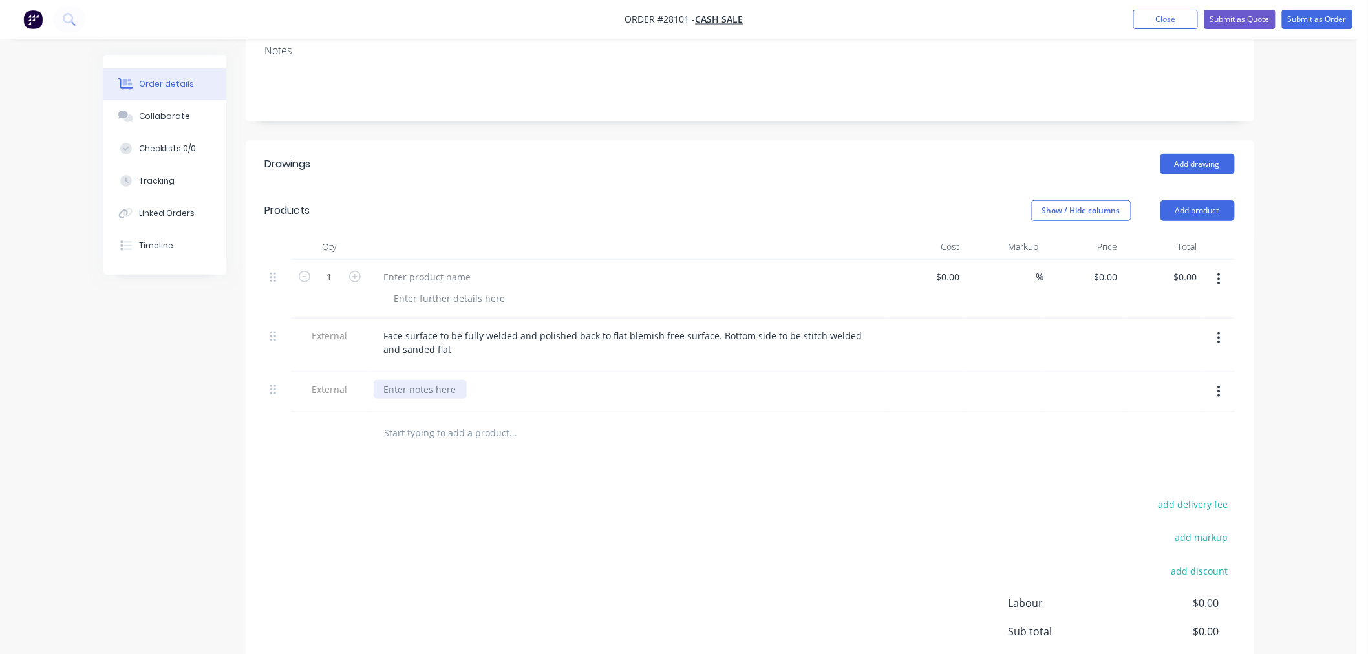
click at [434, 380] on div at bounding box center [420, 389] width 93 height 19
click at [383, 380] on div "Sample can be produced" at bounding box center [438, 389] width 129 height 19
click at [535, 380] on div "Small Sample can be produced" at bounding box center [627, 389] width 507 height 19
click at [521, 380] on div "Small Sample can be produced" at bounding box center [452, 389] width 156 height 19
click at [579, 413] on div at bounding box center [602, 434] width 466 height 42
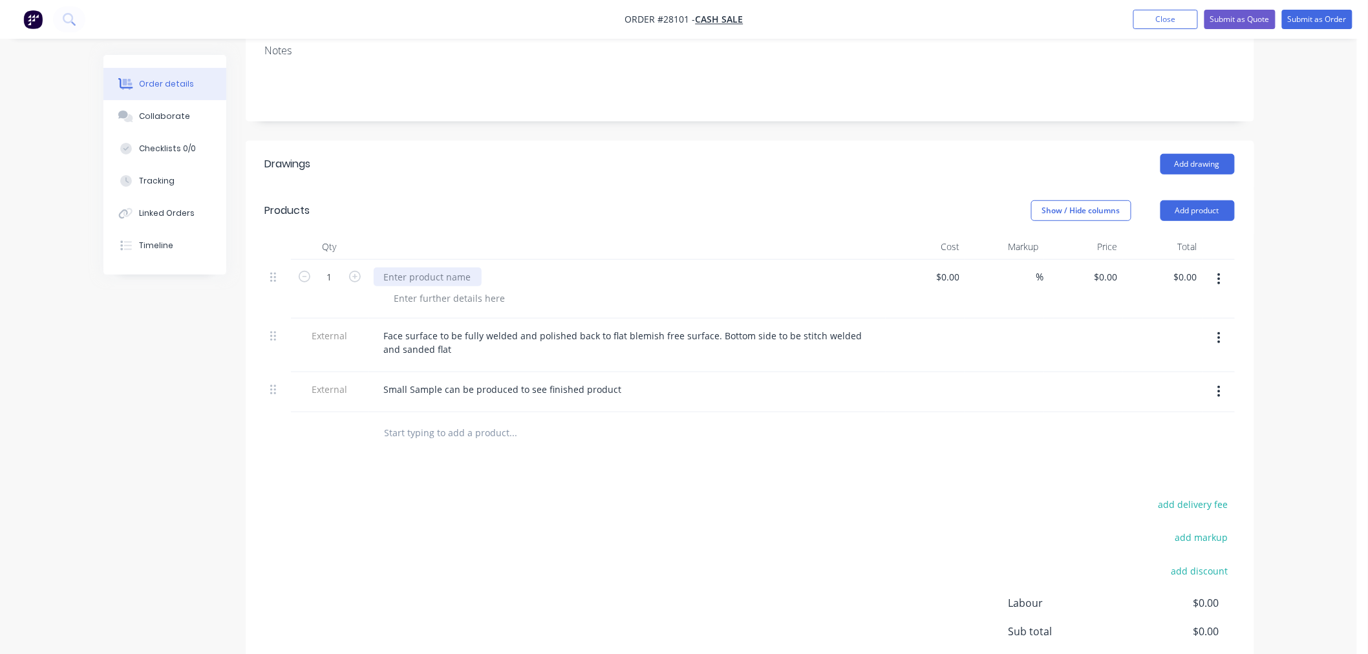
click at [432, 268] on div at bounding box center [428, 277] width 108 height 19
click at [447, 289] on div at bounding box center [450, 298] width 132 height 19
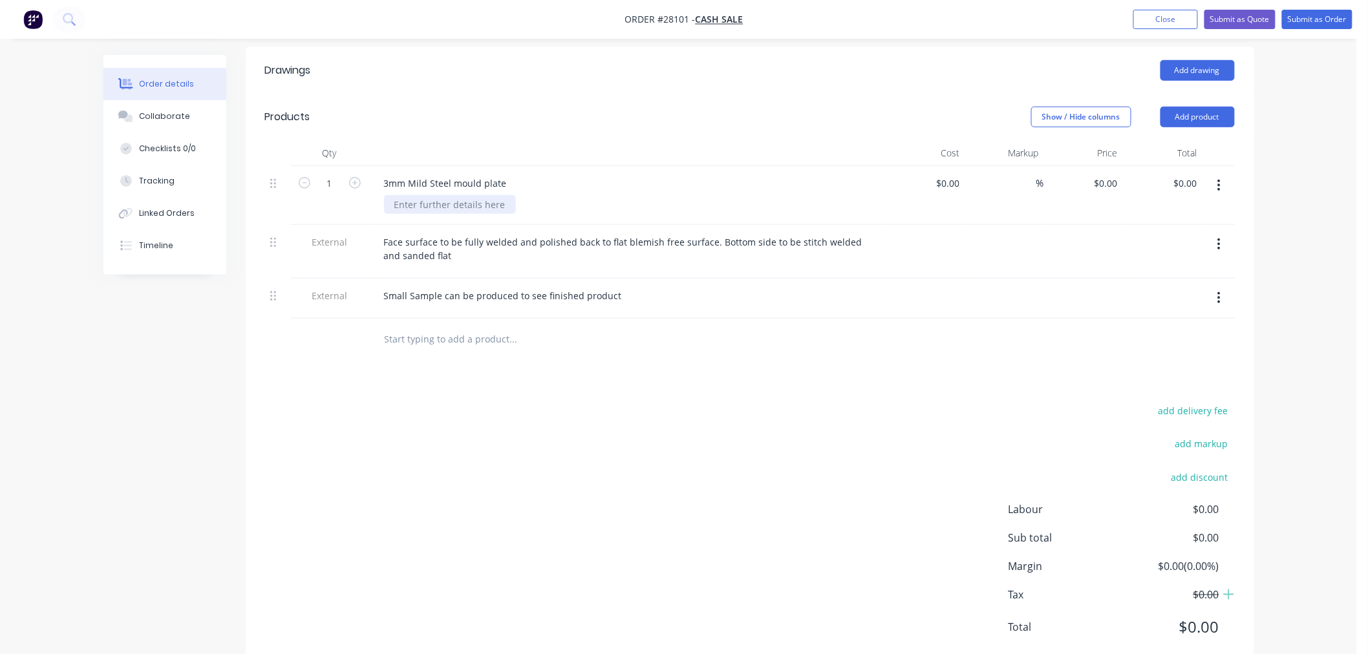
click at [455, 195] on div at bounding box center [450, 204] width 132 height 19
click at [631, 413] on div "add delivery fee add markup add discount Labour $0.00 Sub total $0.00 Margin $0…" at bounding box center [750, 527] width 970 height 250
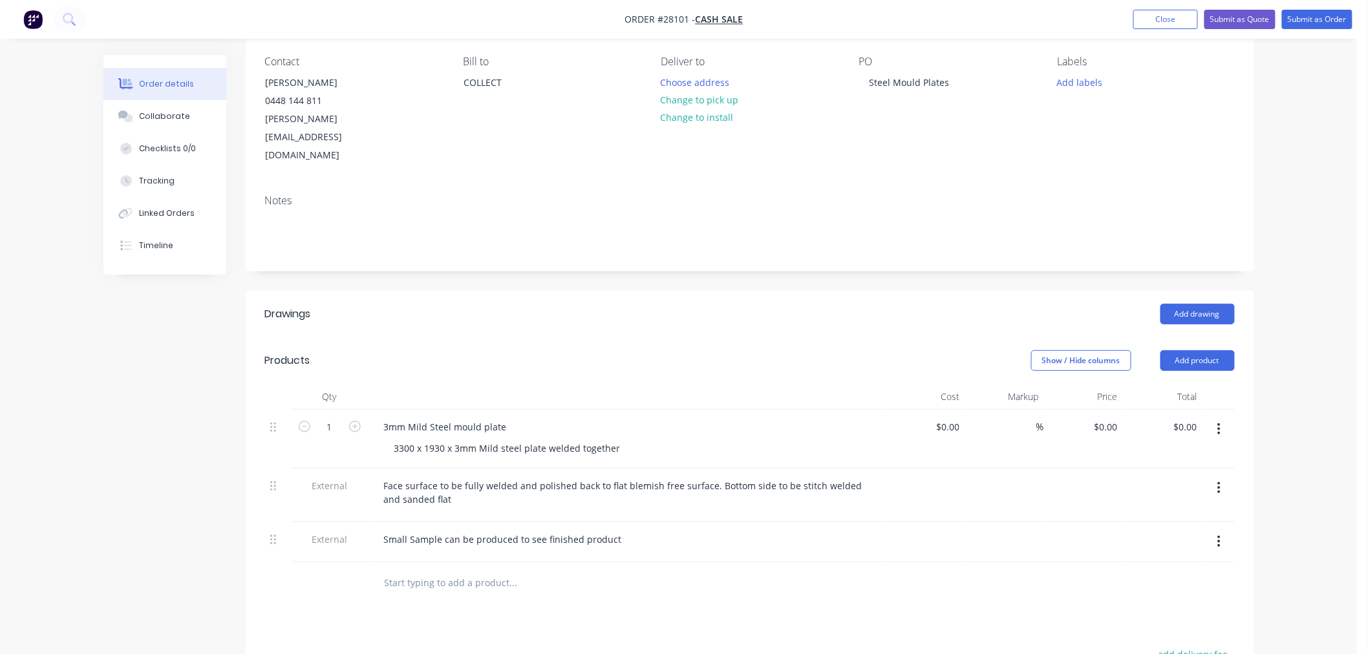
scroll to position [215, 0]
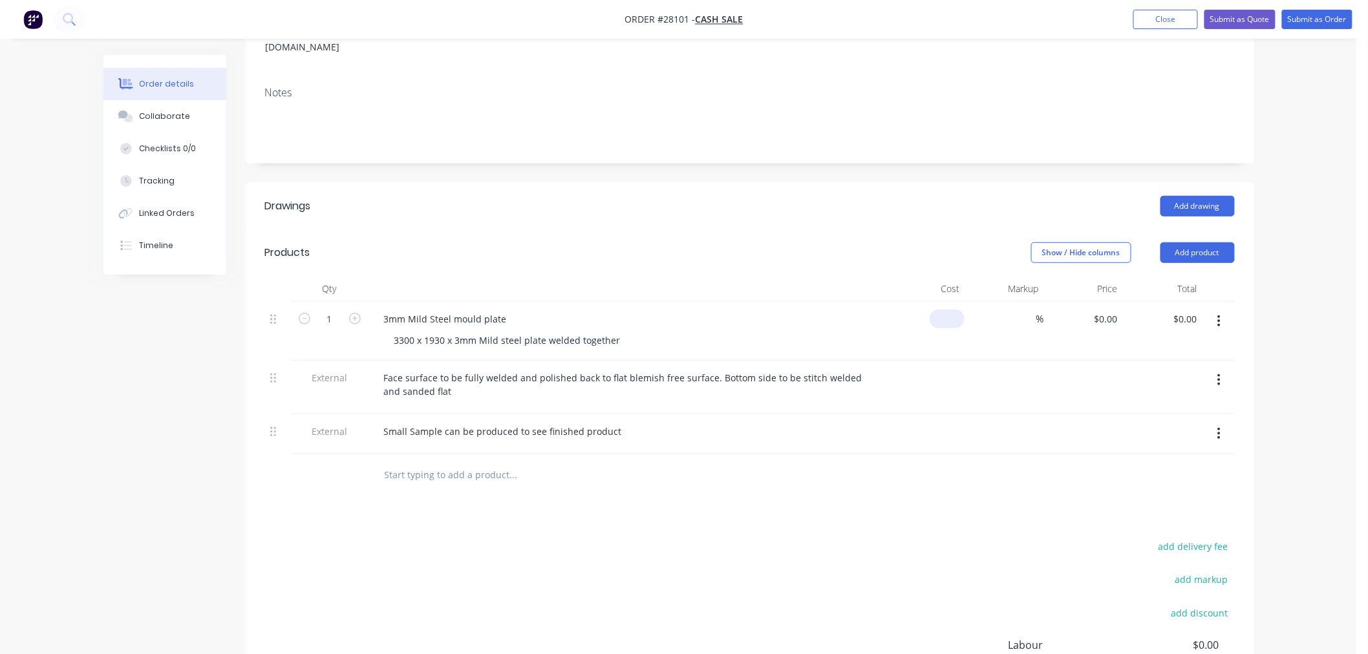
click at [958, 310] on input at bounding box center [950, 319] width 30 height 19
type input "$1,370.00"
click at [1027, 310] on input at bounding box center [1029, 319] width 15 height 19
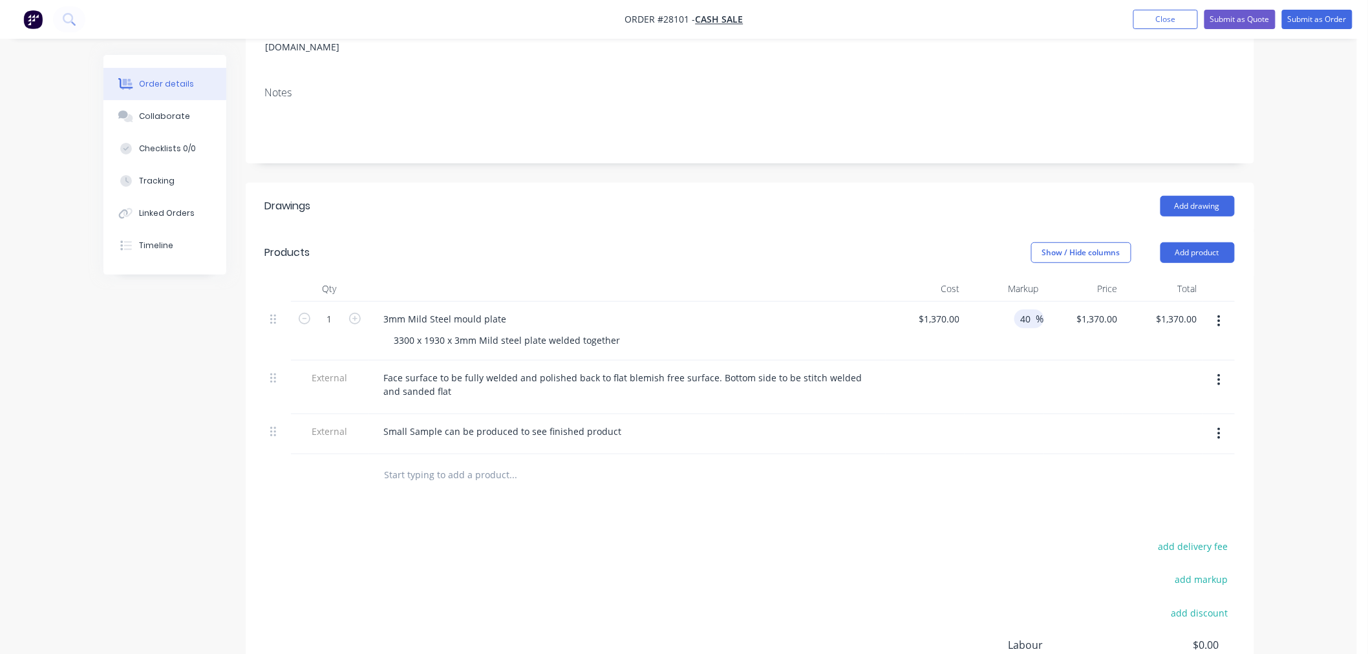
type input "40"
type input "$1,918.00"
click at [1055, 361] on div at bounding box center [1084, 388] width 80 height 54
click at [1202, 243] on button "Add product" at bounding box center [1198, 253] width 74 height 21
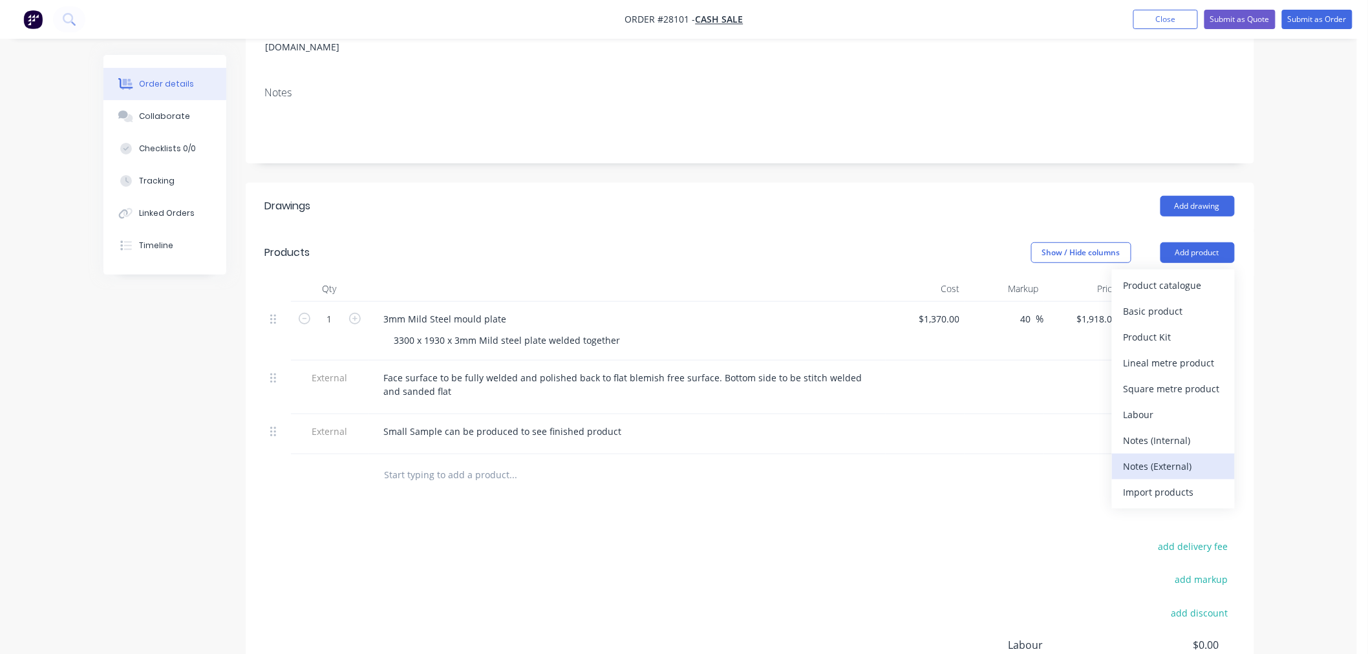
click at [1161, 457] on div "Notes (External)" at bounding box center [1174, 466] width 100 height 19
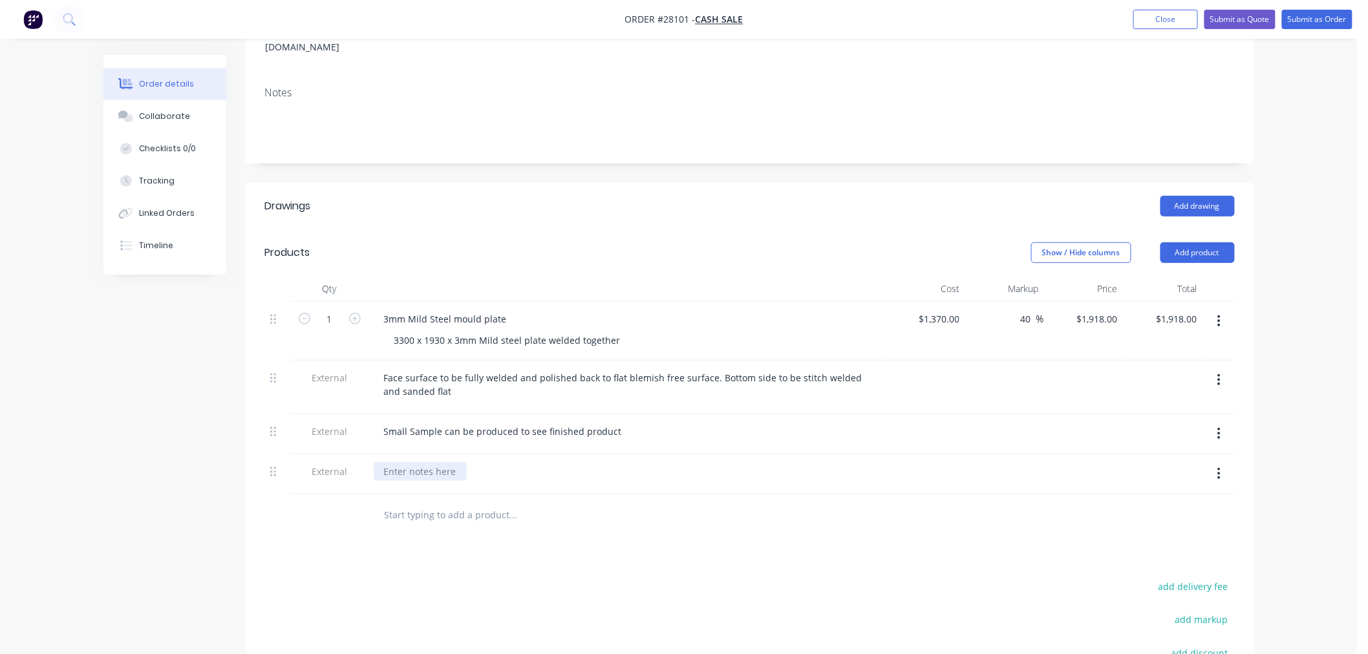
click at [411, 462] on div at bounding box center [420, 471] width 93 height 19
click at [513, 524] on div "Drawings Add drawing Products Show / Hide columns Add product Qty Cost Markup P…" at bounding box center [750, 515] width 1009 height 664
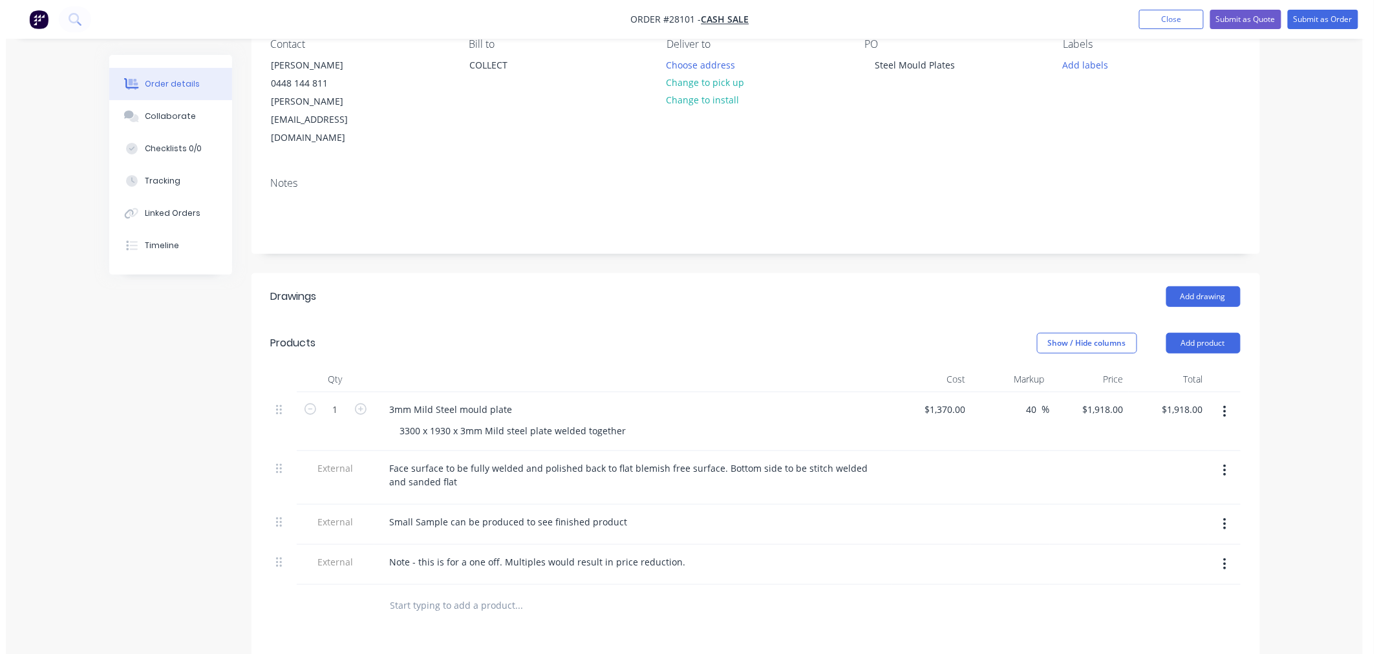
scroll to position [0, 0]
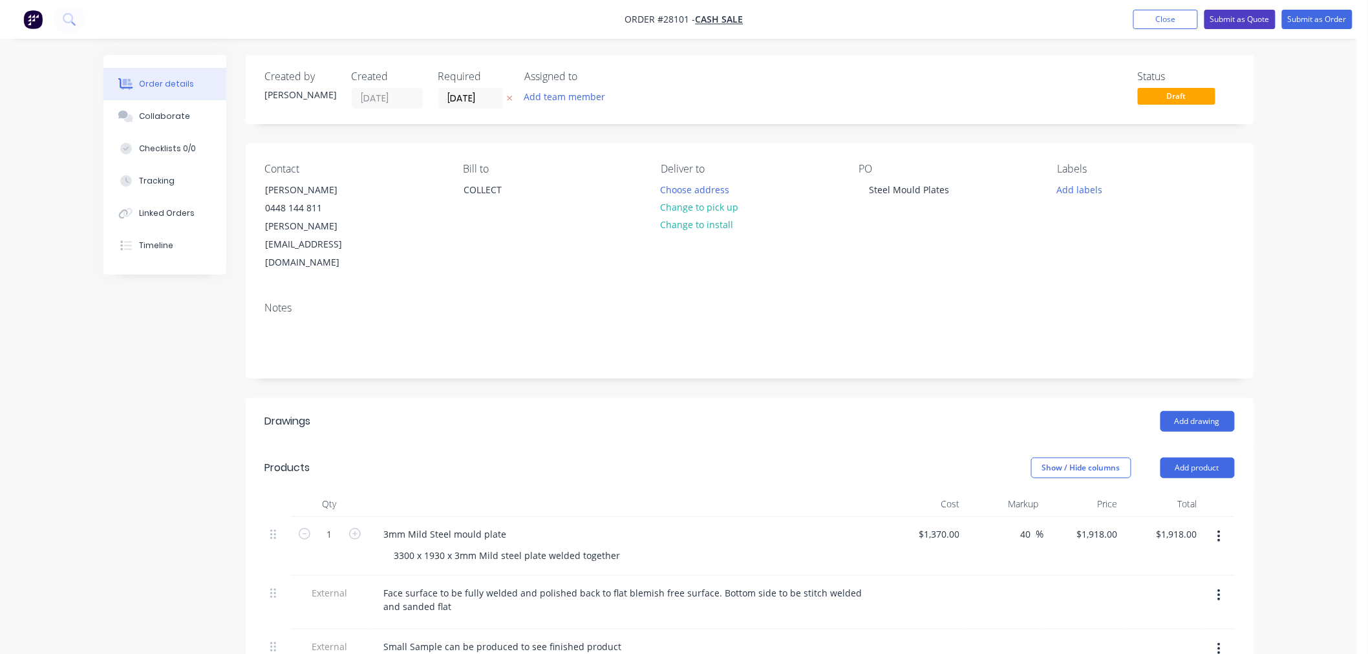
click at [1239, 13] on button "Submit as Quote" at bounding box center [1240, 19] width 71 height 19
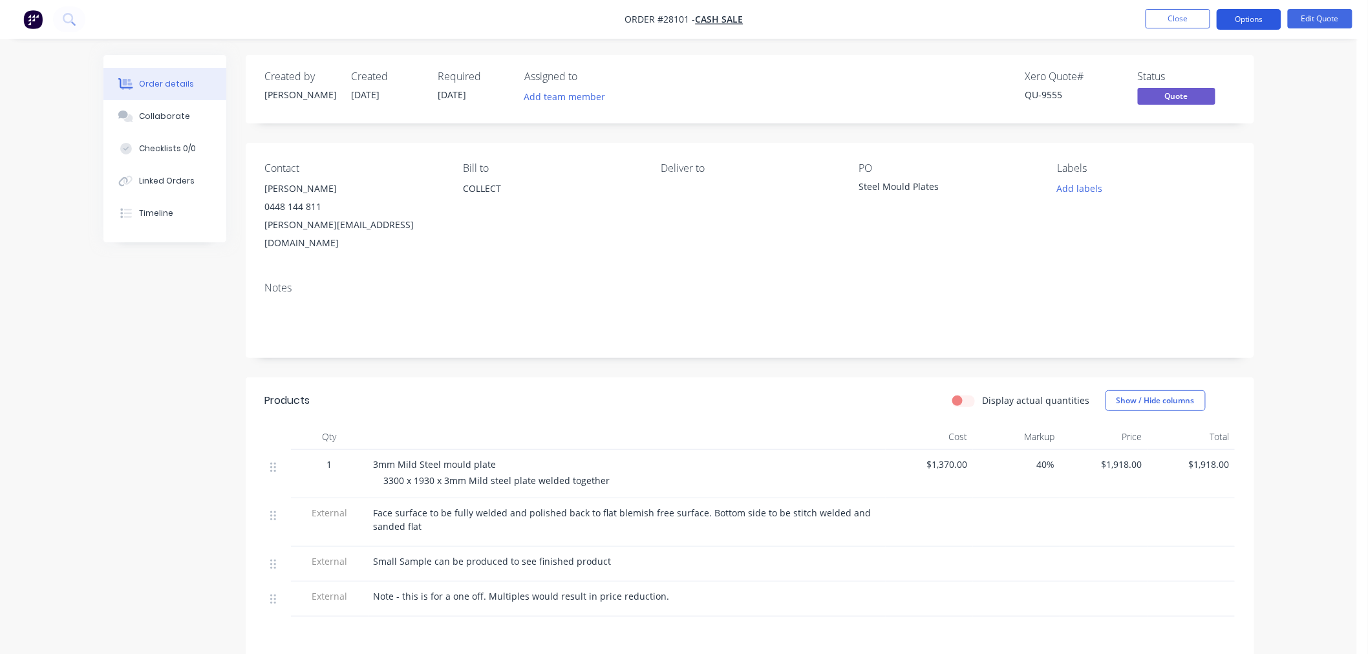
drag, startPoint x: 1251, startPoint y: 14, endPoint x: 1251, endPoint y: 28, distance: 14.2
click at [1251, 14] on button "Options" at bounding box center [1249, 19] width 65 height 21
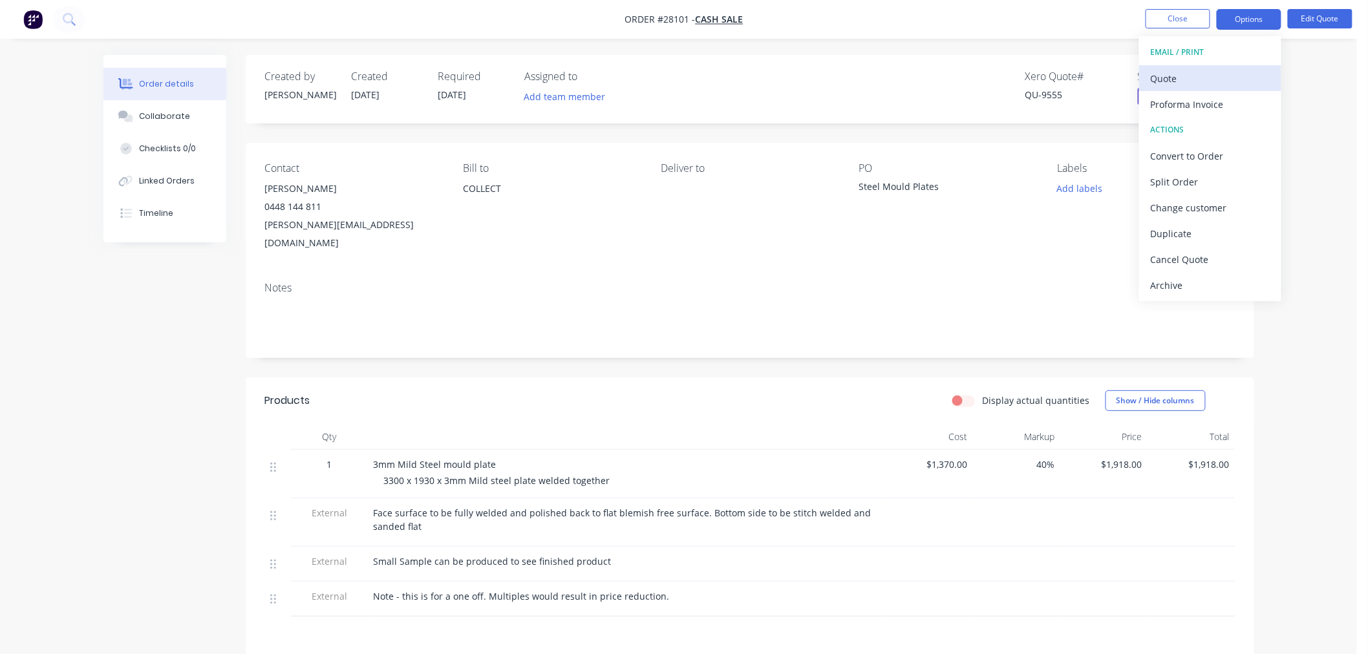
click at [1212, 80] on div "Quote" at bounding box center [1210, 78] width 119 height 19
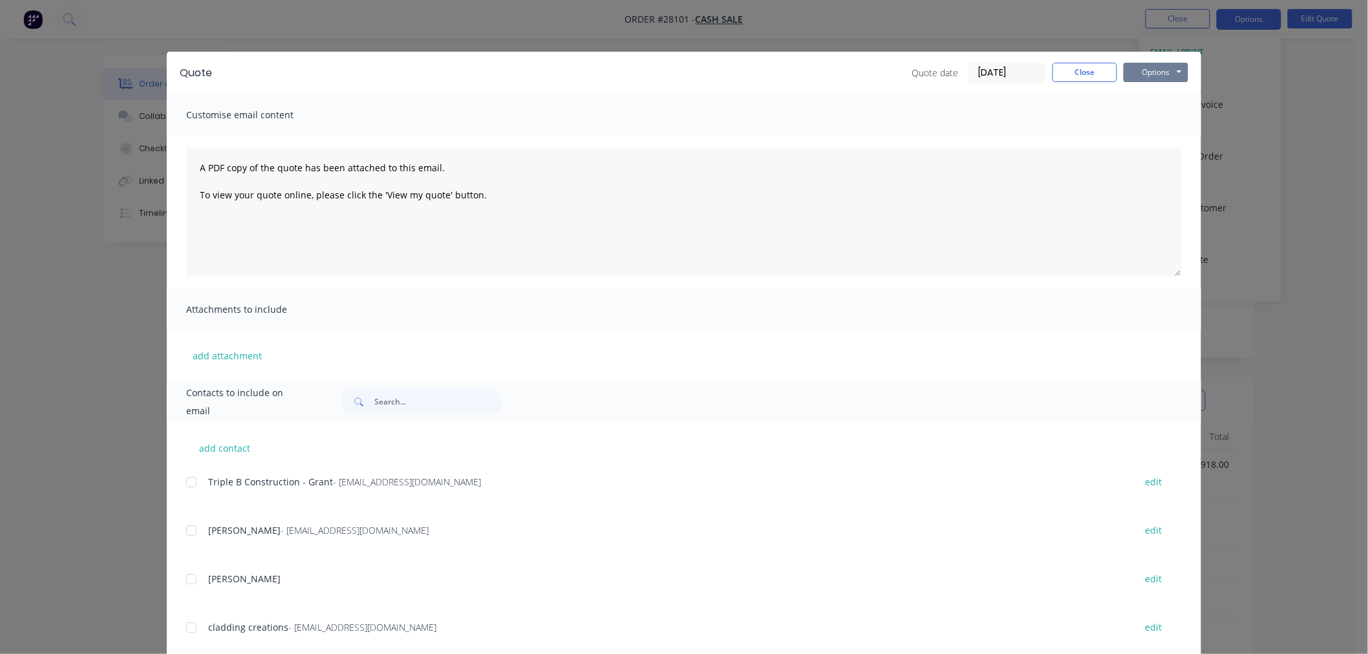
click at [1162, 74] on button "Options" at bounding box center [1156, 72] width 65 height 19
click at [1145, 118] on button "Print" at bounding box center [1165, 116] width 83 height 21
drag, startPoint x: 1046, startPoint y: 69, endPoint x: 1167, endPoint y: 46, distance: 123.7
click at [1046, 69] on div "Quote date [DATE] Close Options Preview Print Email" at bounding box center [1050, 73] width 277 height 21
click at [1101, 74] on button "Close" at bounding box center [1085, 72] width 65 height 19
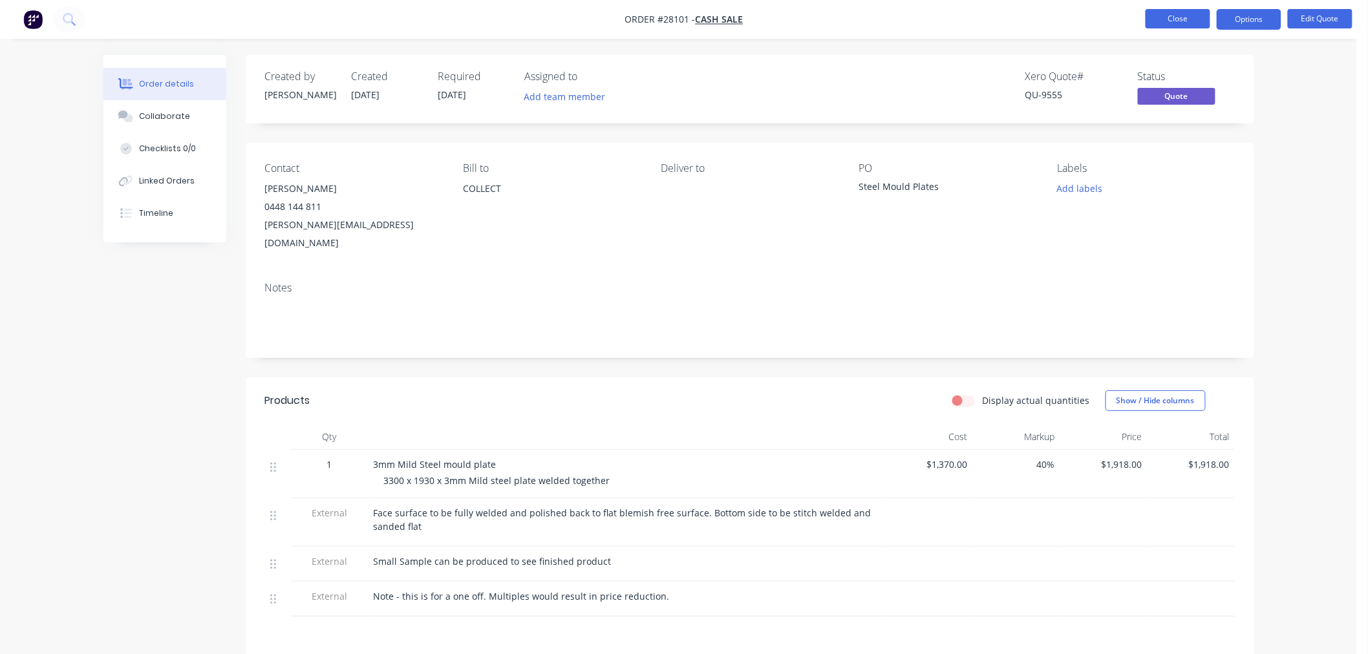
click at [1174, 21] on button "Close" at bounding box center [1178, 18] width 65 height 19
